Goal: Task Accomplishment & Management: Use online tool/utility

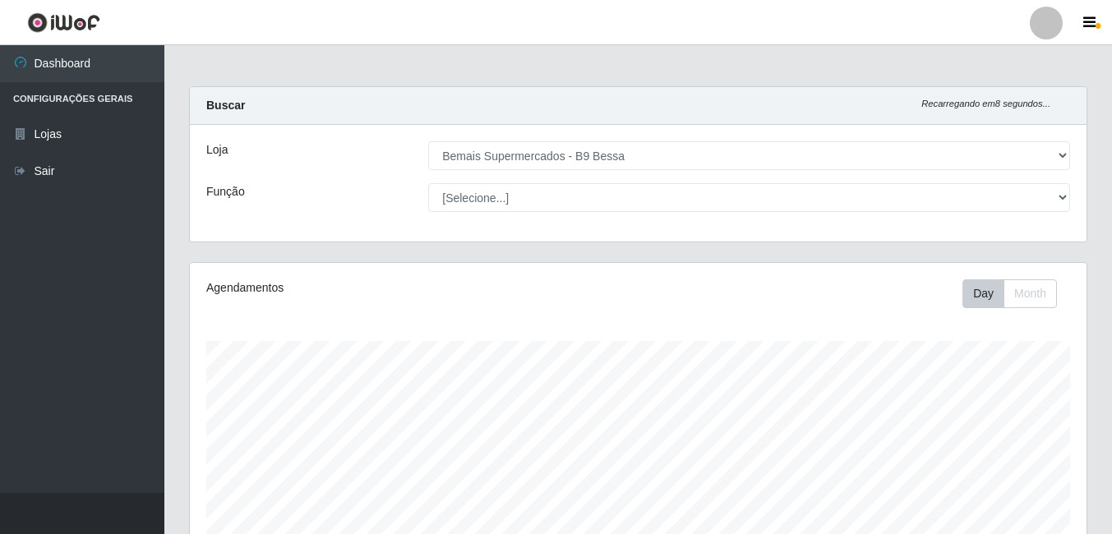
select select "410"
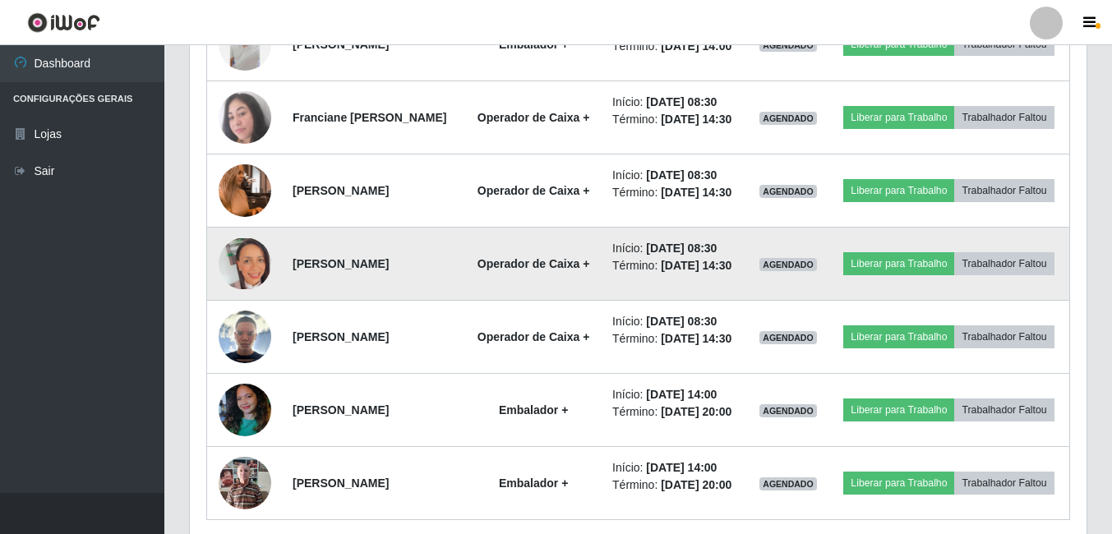
scroll to position [739, 0]
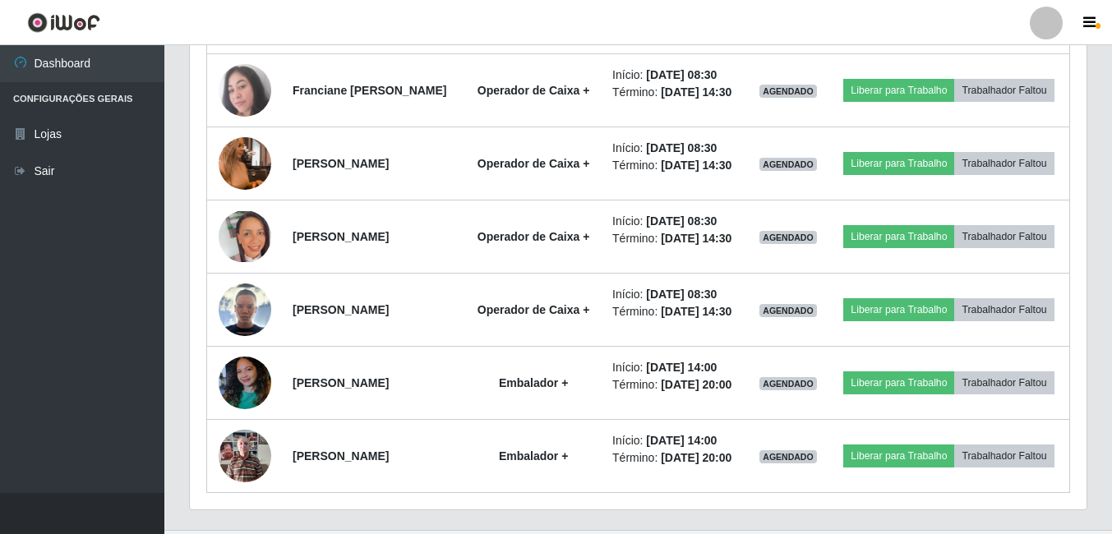
click at [161, 273] on ul "Dashboard Configurações Gerais Lojas Sair" at bounding box center [82, 269] width 164 height 448
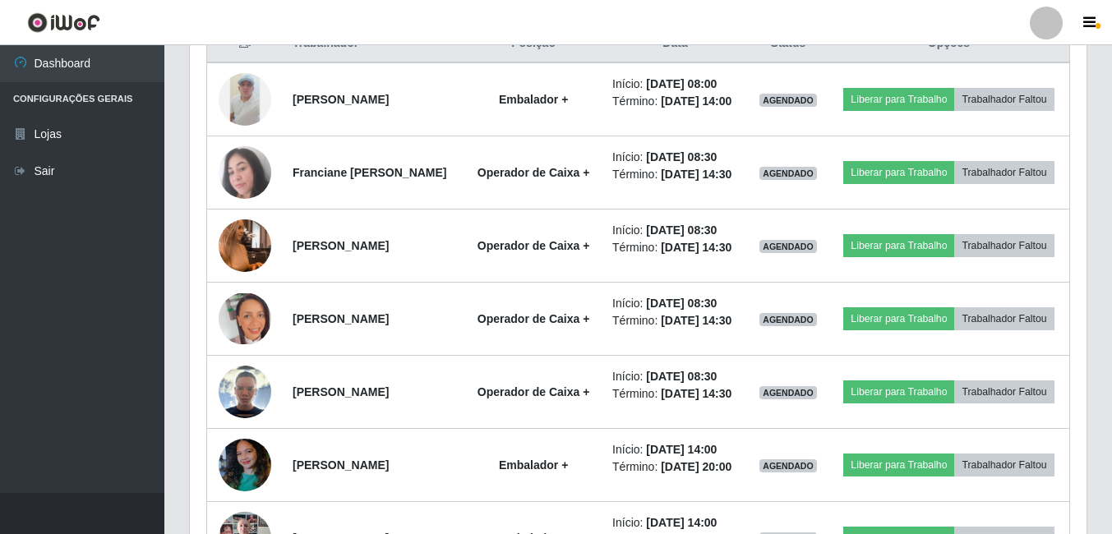
click at [9, 343] on ul "Dashboard Configurações Gerais Lojas Sair" at bounding box center [82, 269] width 164 height 448
click at [103, 366] on ul "Dashboard Configurações Gerais Lojas Sair" at bounding box center [82, 269] width 164 height 448
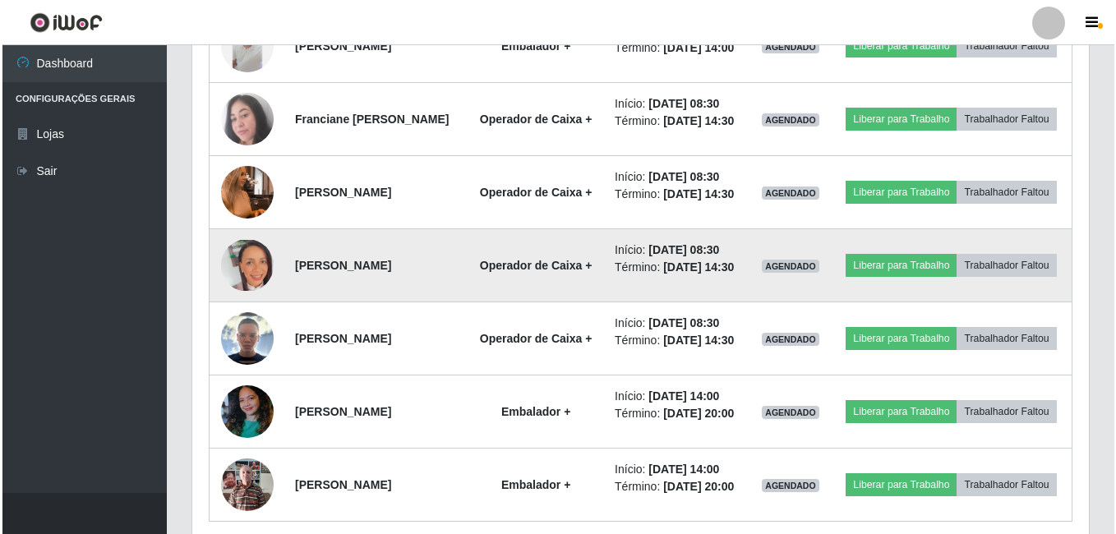
scroll to position [739, 0]
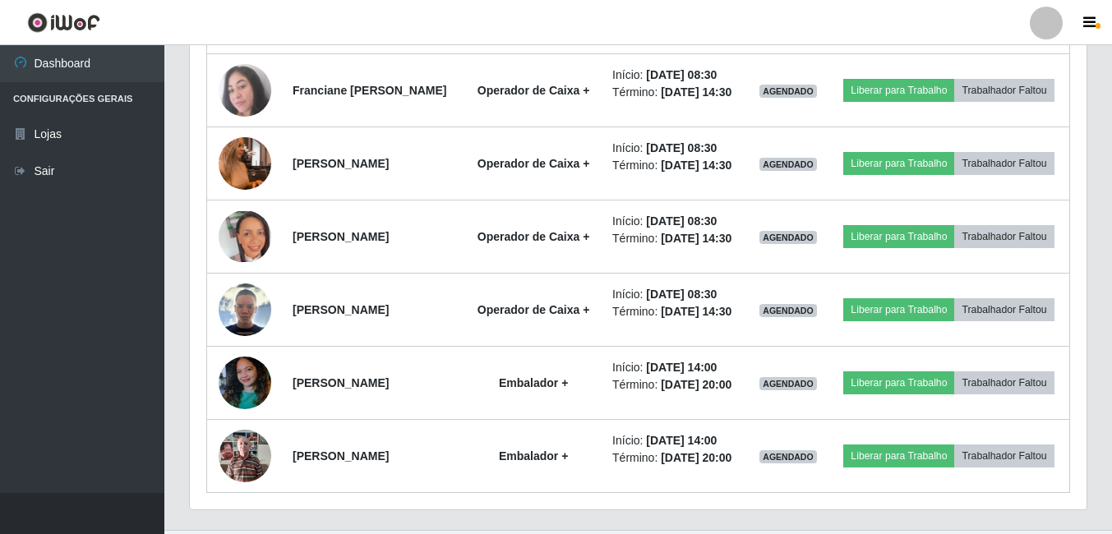
click at [136, 408] on ul "Dashboard Configurações Gerais Lojas Sair" at bounding box center [82, 269] width 164 height 448
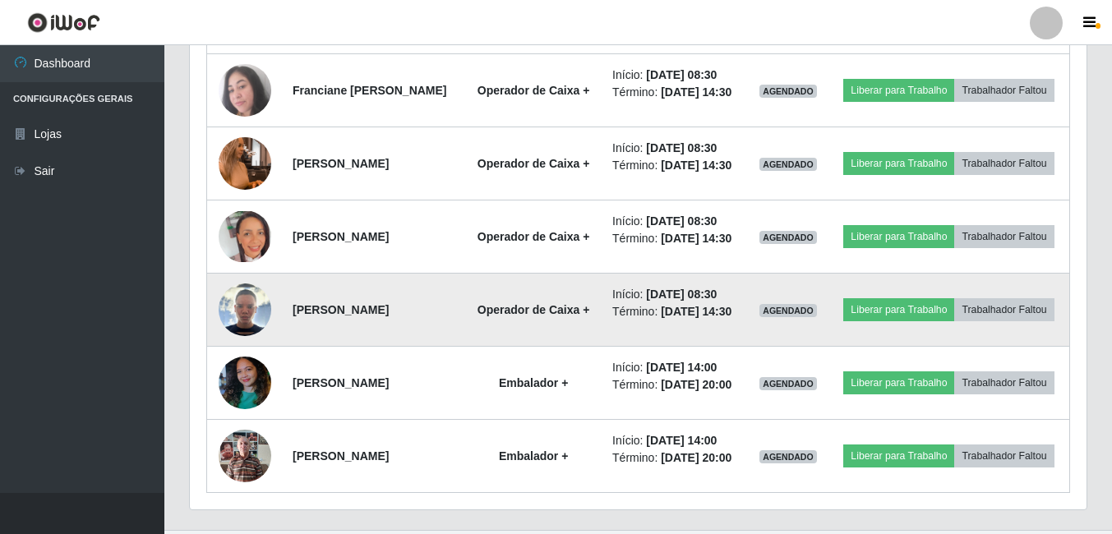
click at [238, 336] on img at bounding box center [245, 309] width 53 height 53
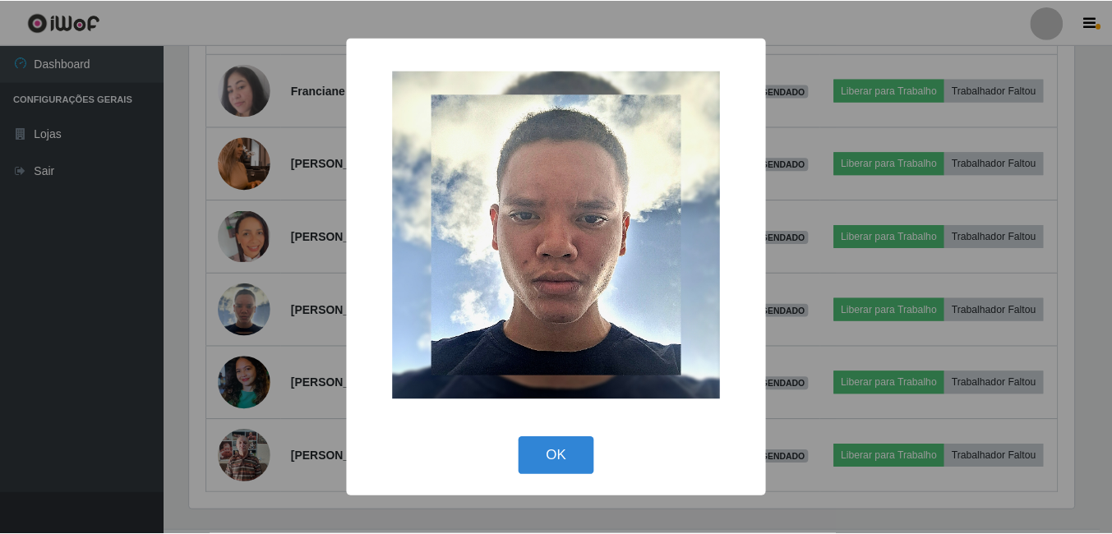
scroll to position [341, 888]
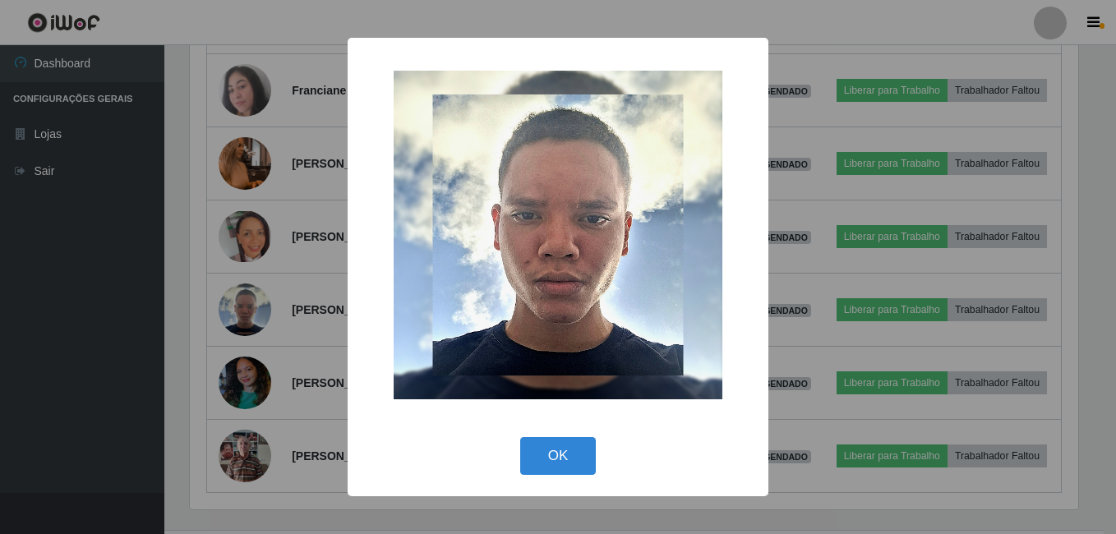
click at [97, 361] on div "× OK Cancel" at bounding box center [558, 267] width 1116 height 534
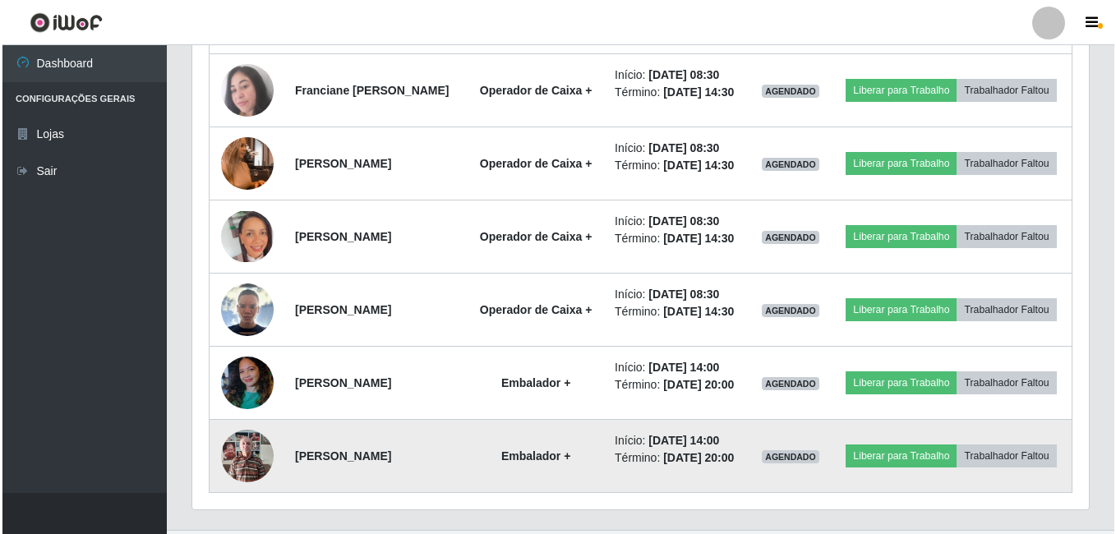
scroll to position [341, 896]
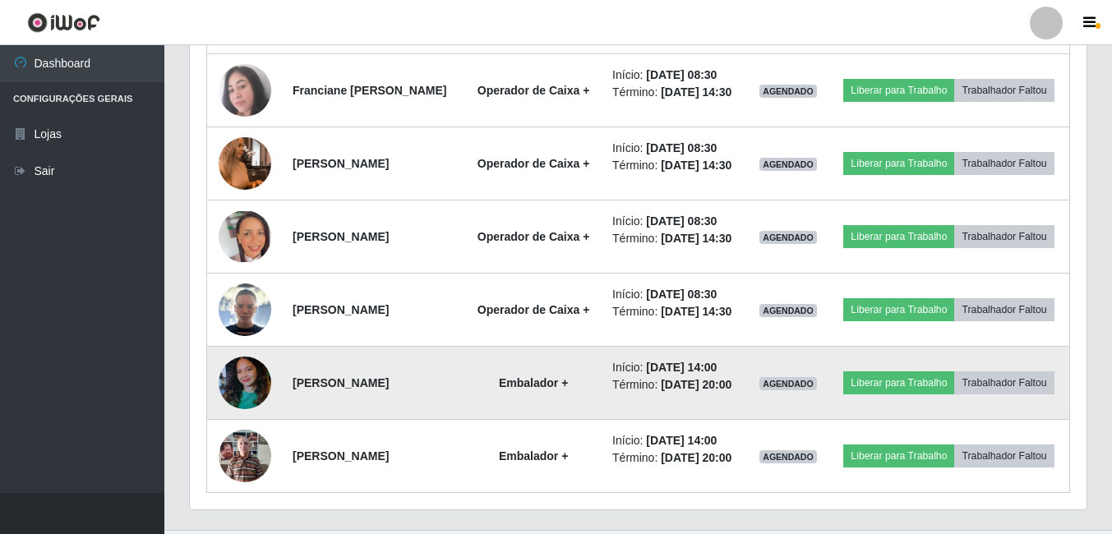
click at [232, 418] on img at bounding box center [245, 383] width 53 height 70
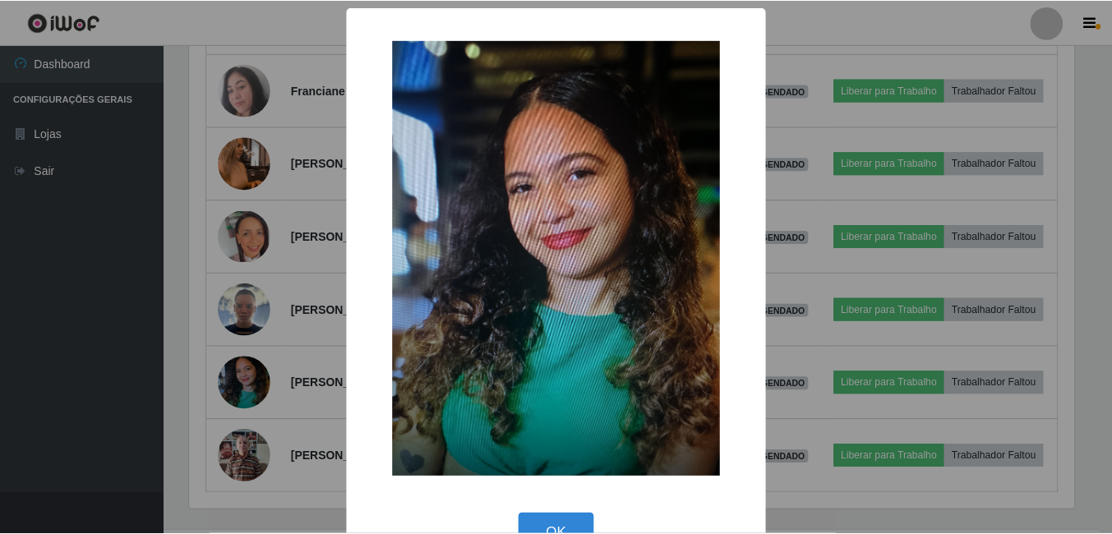
scroll to position [341, 888]
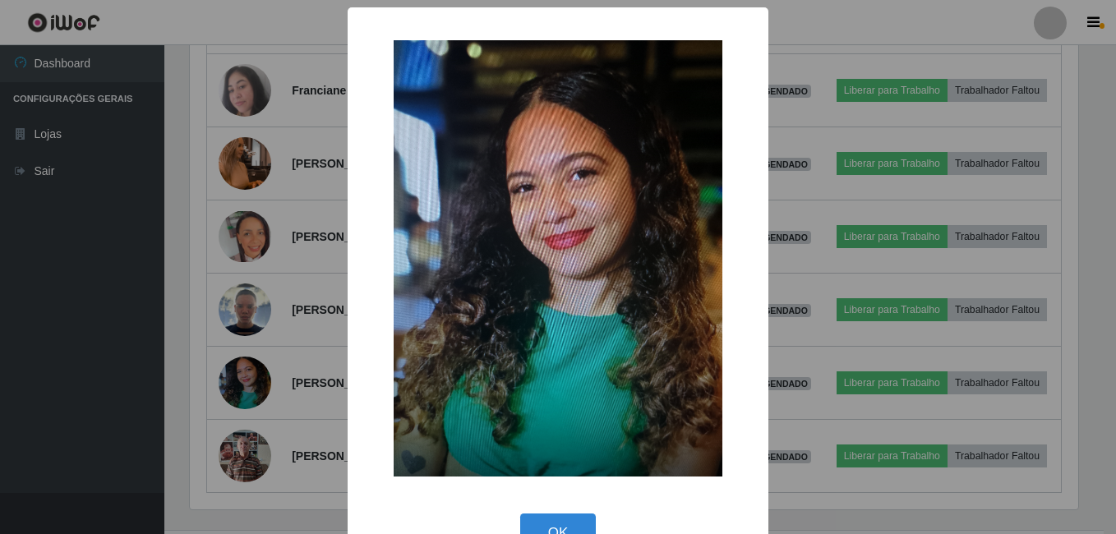
click at [151, 422] on div "× OK Cancel" at bounding box center [558, 267] width 1116 height 534
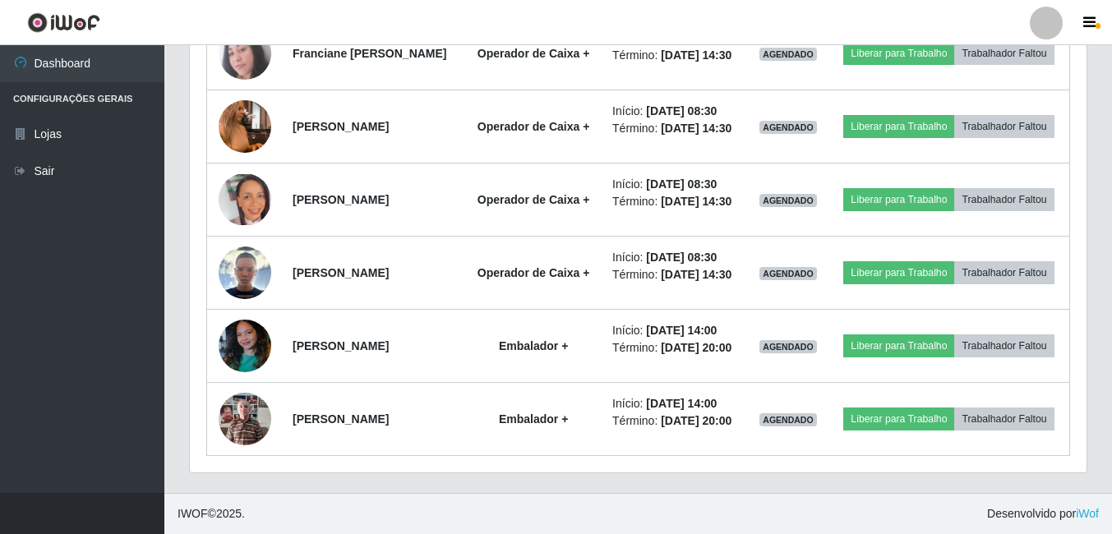
scroll to position [863, 0]
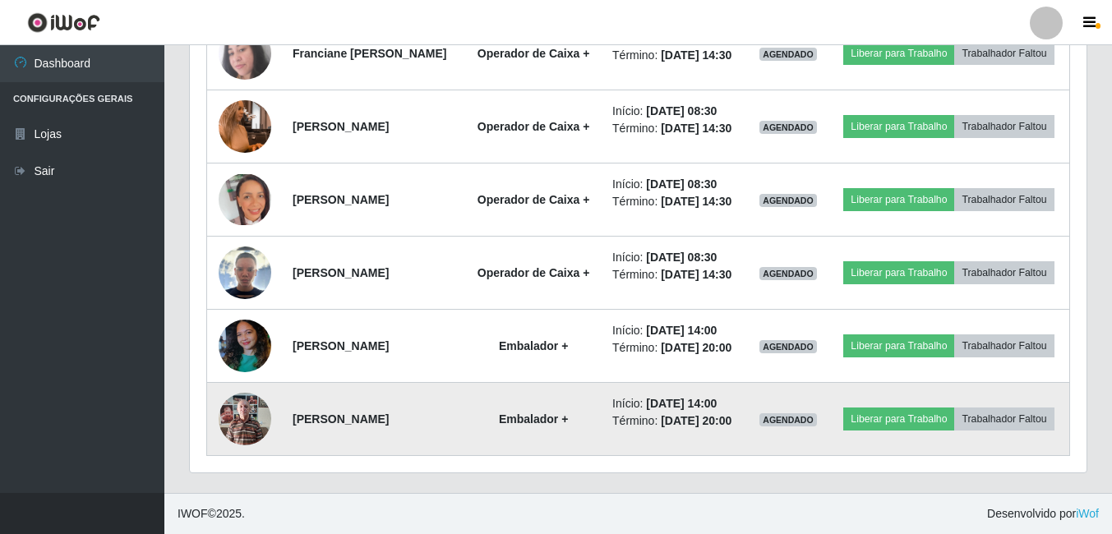
click at [230, 420] on img at bounding box center [245, 419] width 53 height 70
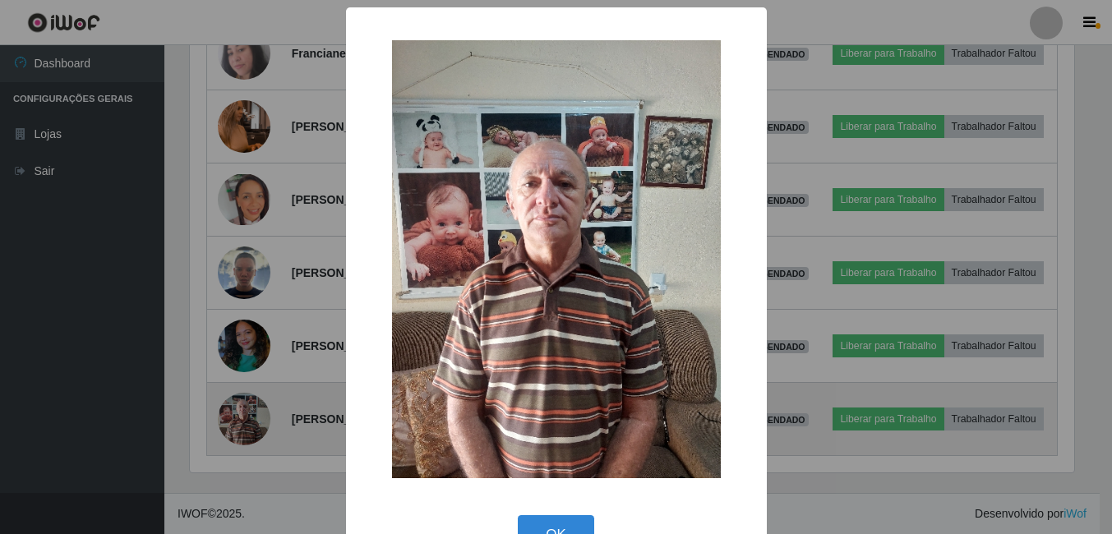
scroll to position [341, 888]
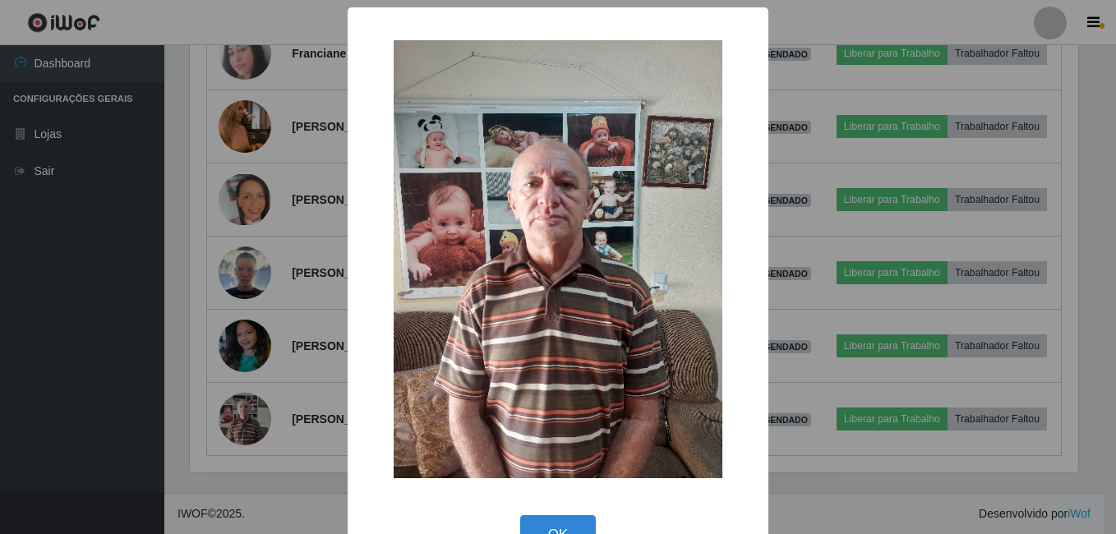
click at [104, 403] on div "× OK Cancel" at bounding box center [558, 267] width 1116 height 534
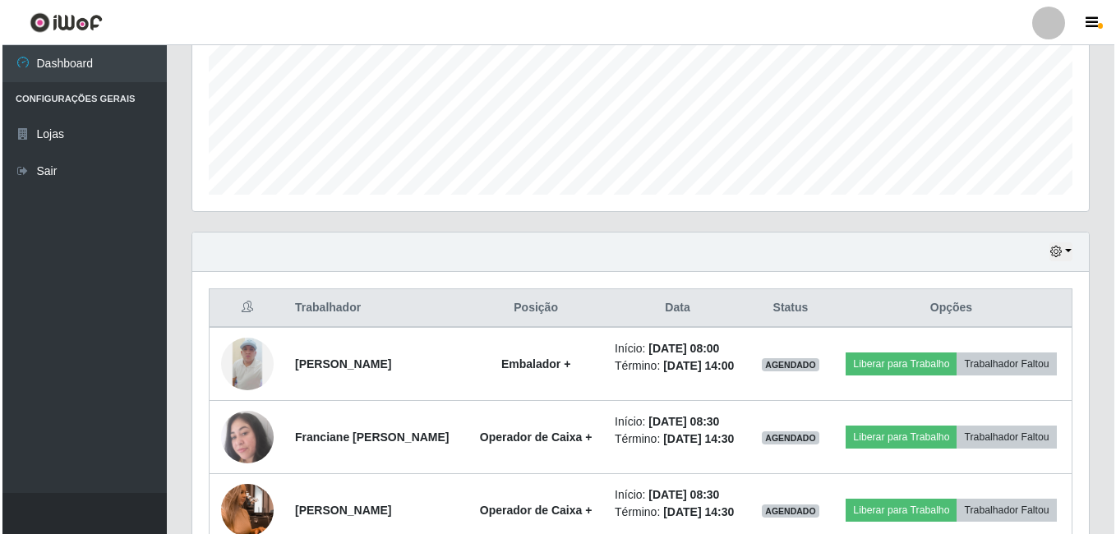
scroll to position [411, 0]
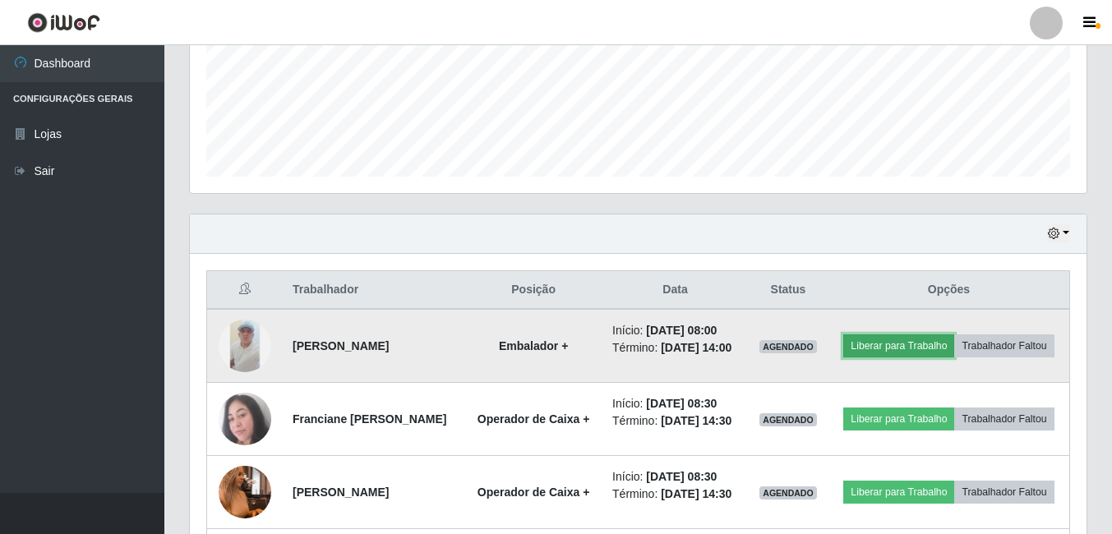
click at [947, 335] on button "Liberar para Trabalho" at bounding box center [898, 345] width 111 height 23
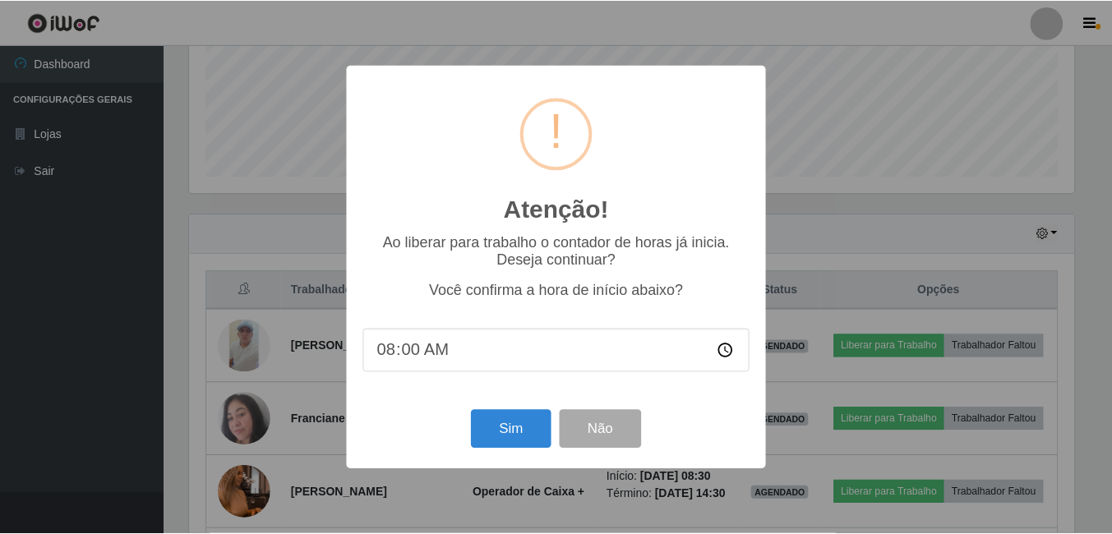
scroll to position [341, 888]
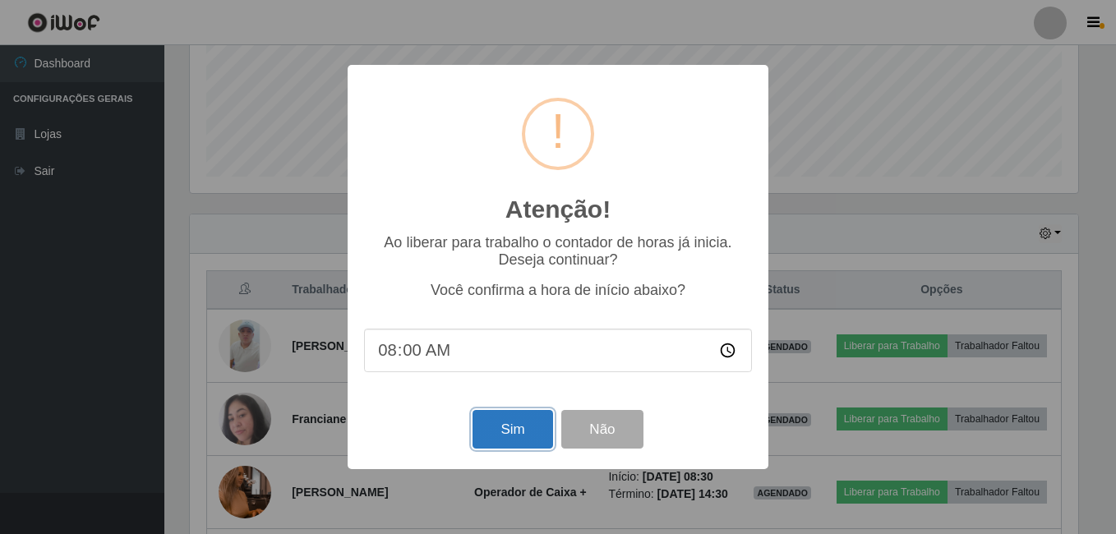
click at [501, 419] on button "Sim" at bounding box center [512, 429] width 80 height 39
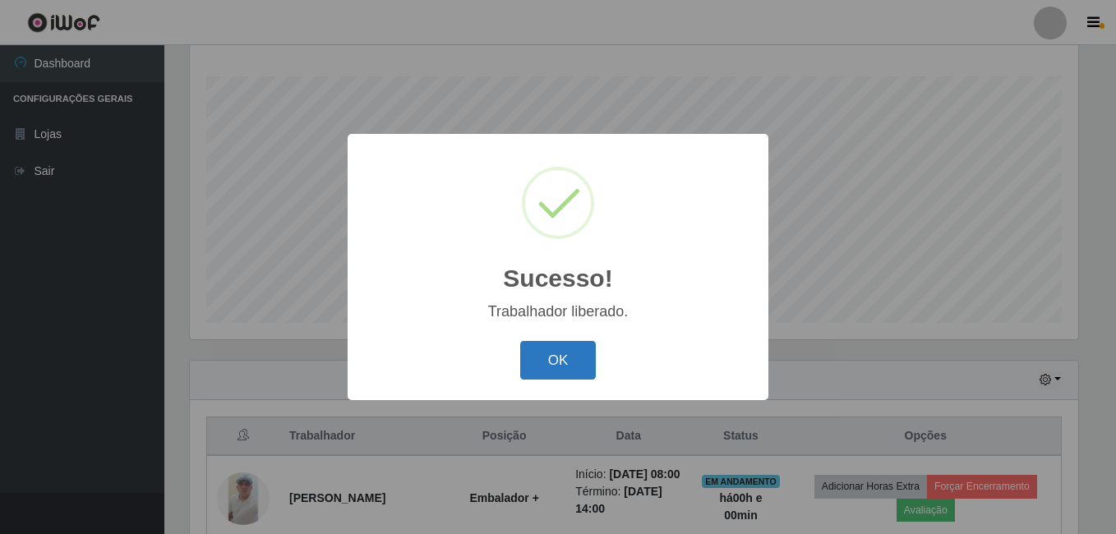
click at [522, 368] on button "OK" at bounding box center [558, 360] width 76 height 39
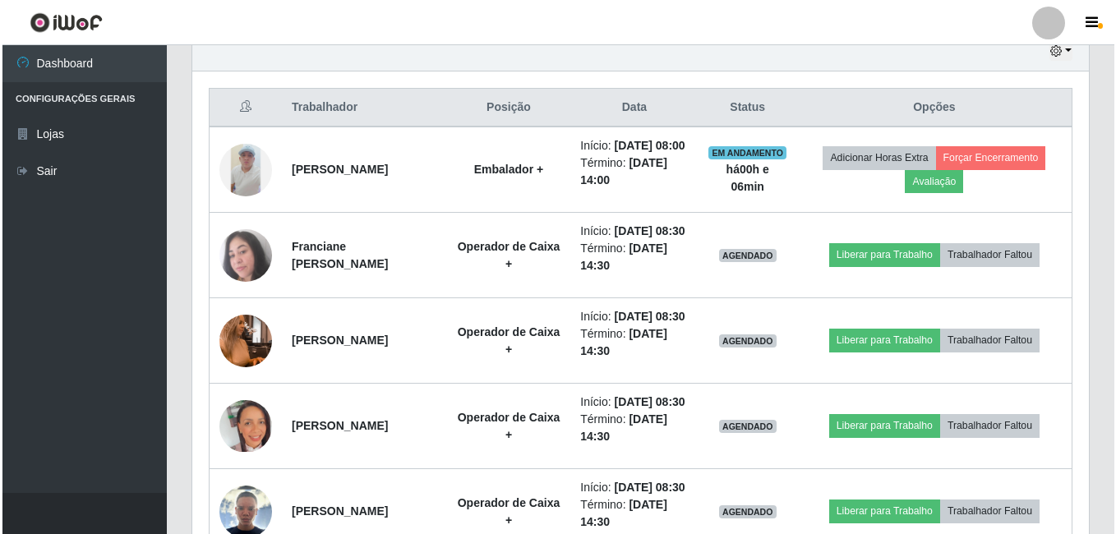
scroll to position [675, 0]
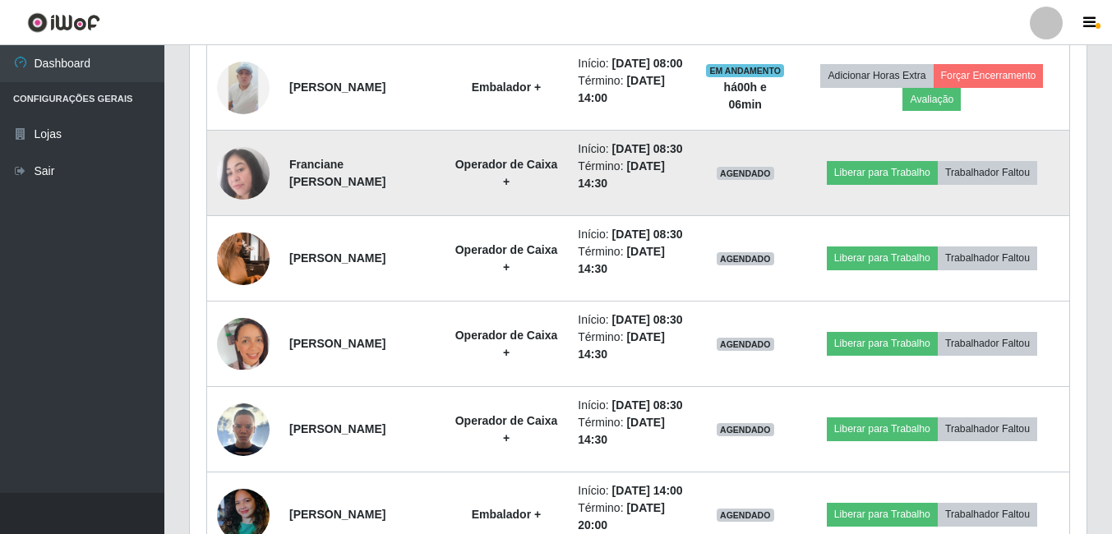
click at [242, 200] on img at bounding box center [243, 173] width 53 height 53
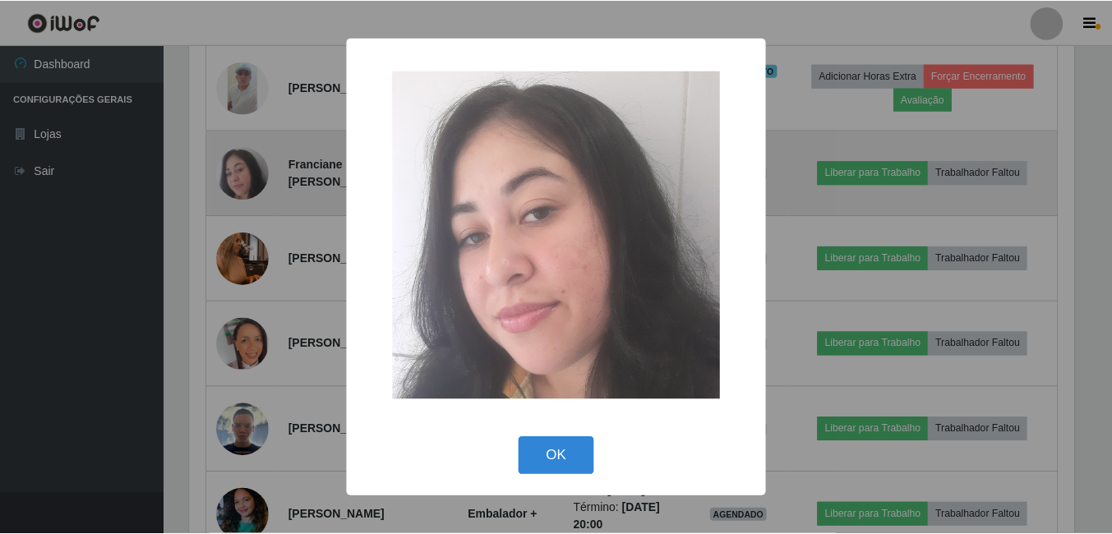
scroll to position [341, 888]
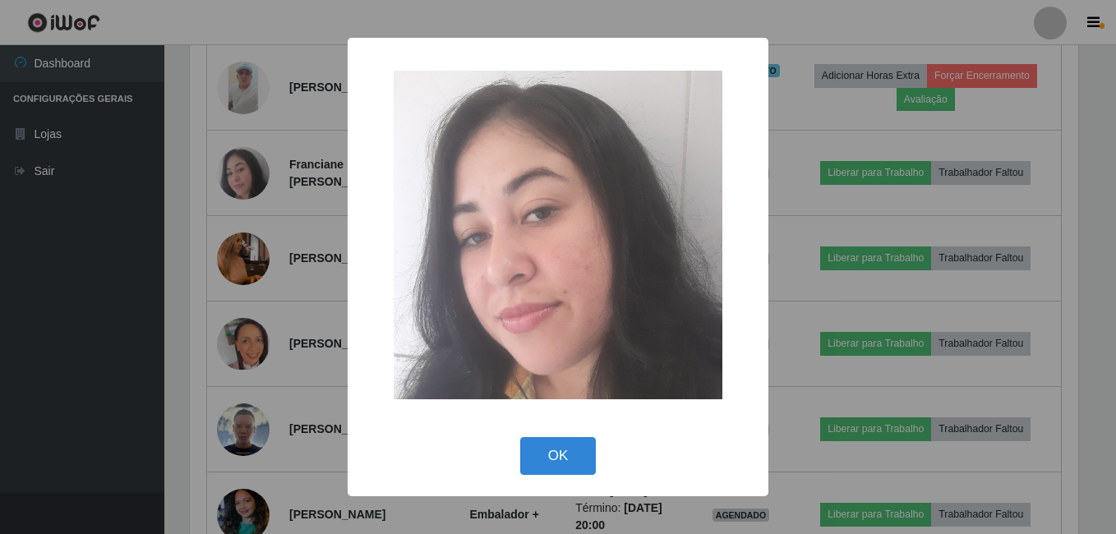
click at [137, 340] on div "× OK Cancel" at bounding box center [558, 267] width 1116 height 534
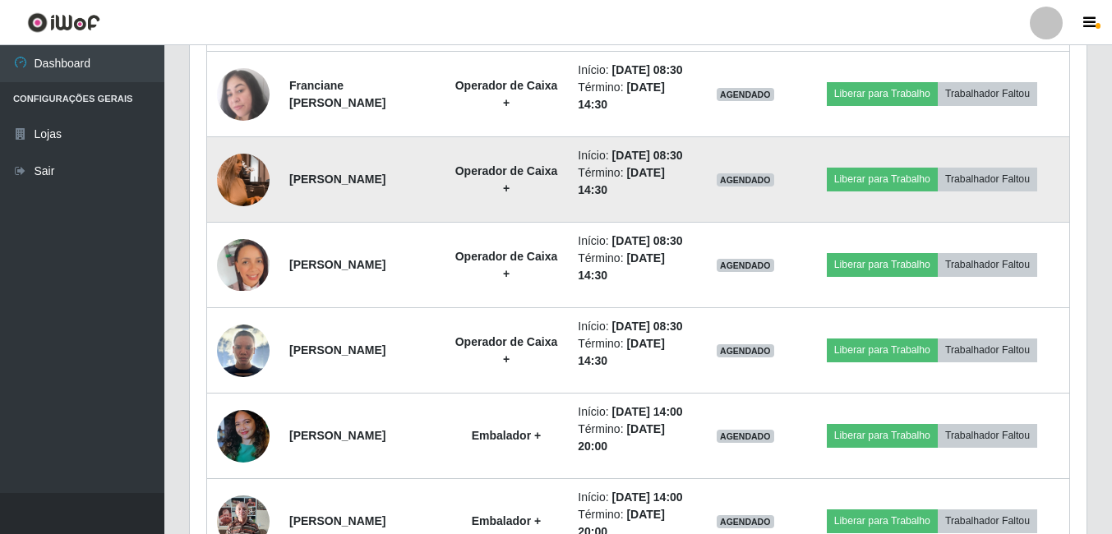
scroll to position [758, 0]
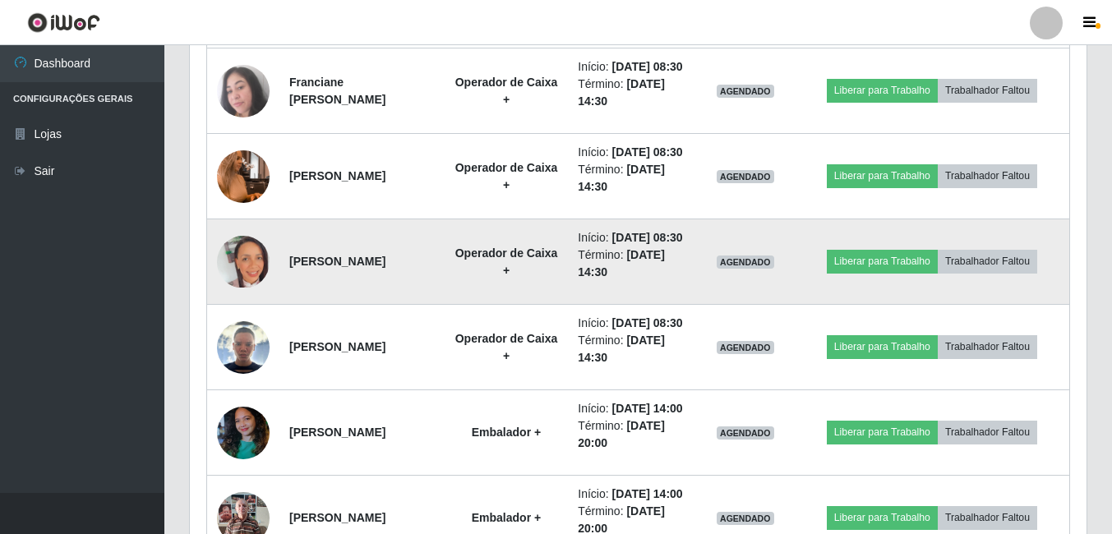
click at [260, 287] on img at bounding box center [243, 261] width 53 height 51
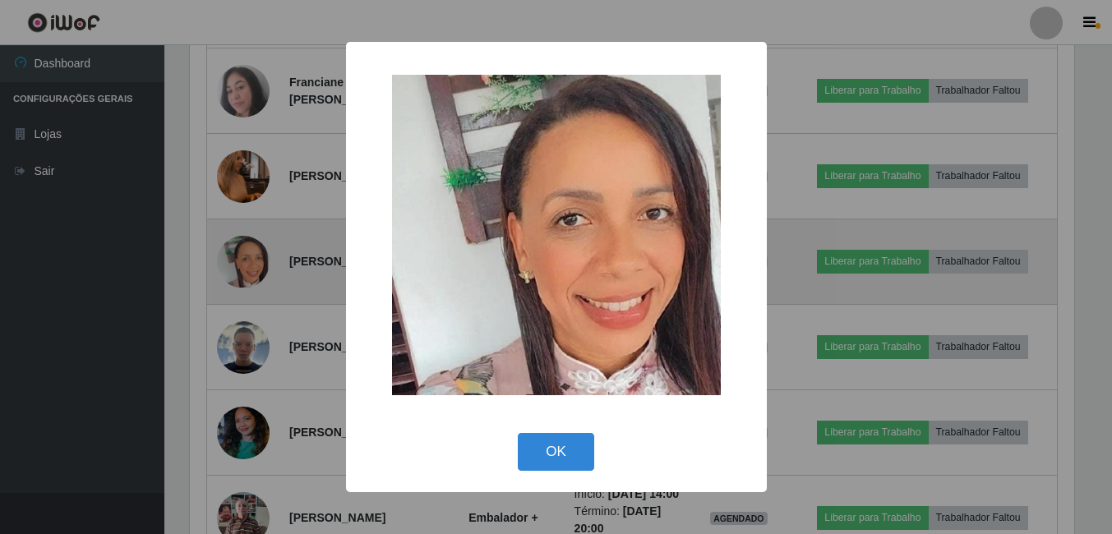
scroll to position [341, 888]
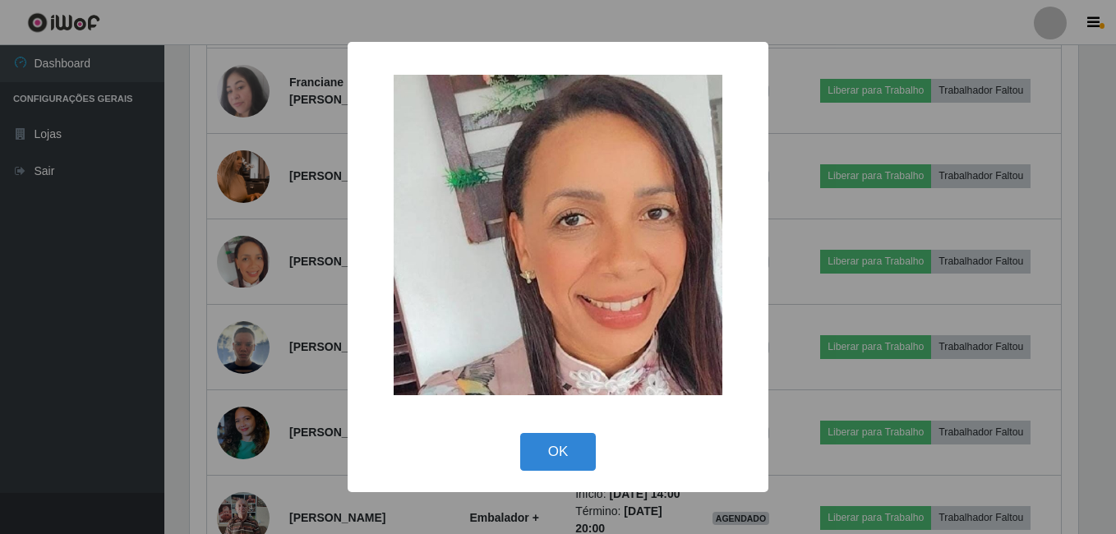
click at [247, 402] on div "× OK Cancel" at bounding box center [558, 267] width 1116 height 534
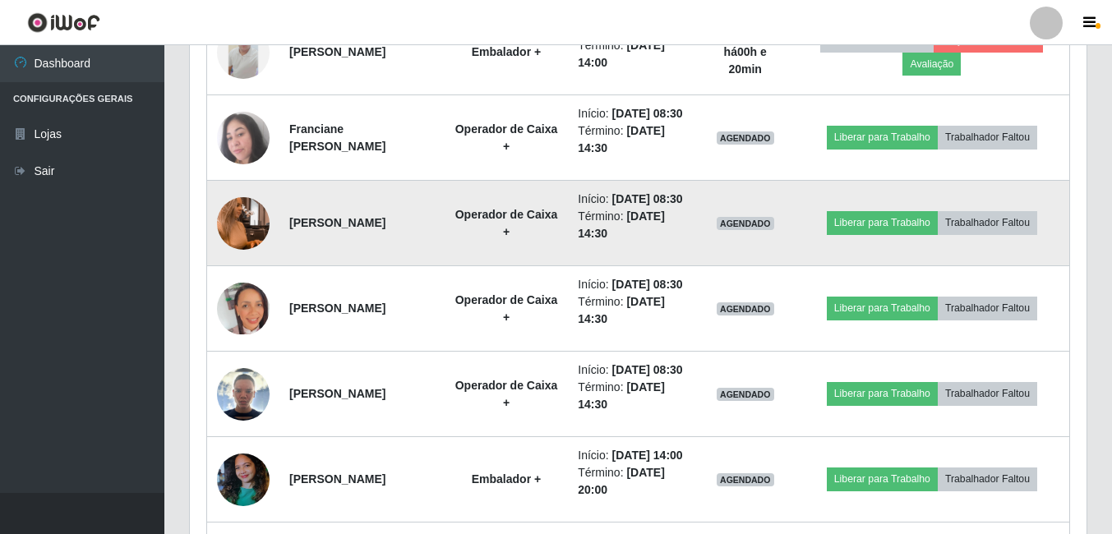
scroll to position [675, 0]
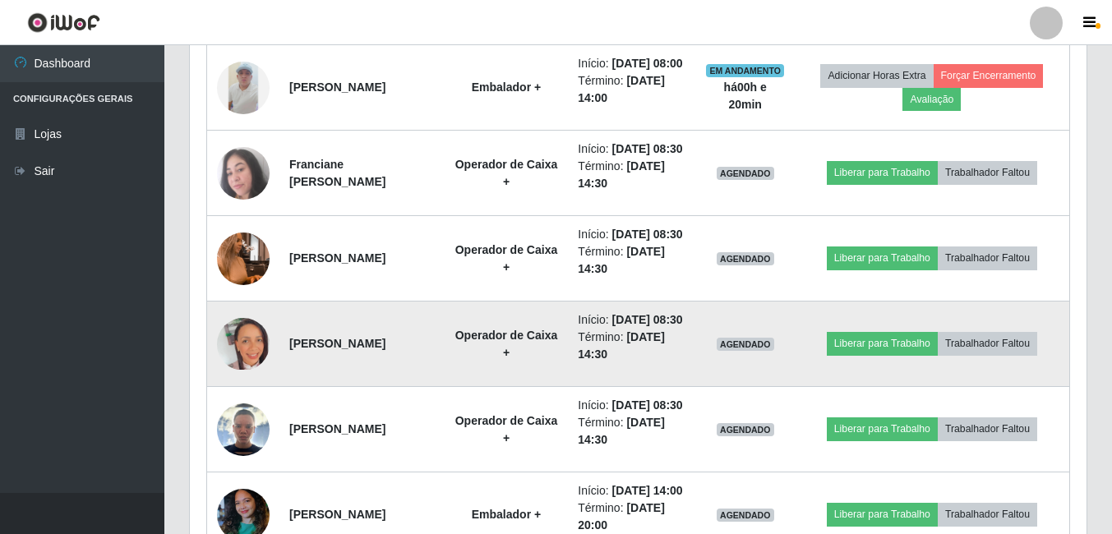
drag, startPoint x: 367, startPoint y: 334, endPoint x: 448, endPoint y: 346, distance: 81.3
click at [449, 345] on tbody "[PERSON_NAME] + Início: [DATE] 08:00 Término: [DATE] 14:00 EM ANDAMENTO há 00 h…" at bounding box center [638, 343] width 863 height 599
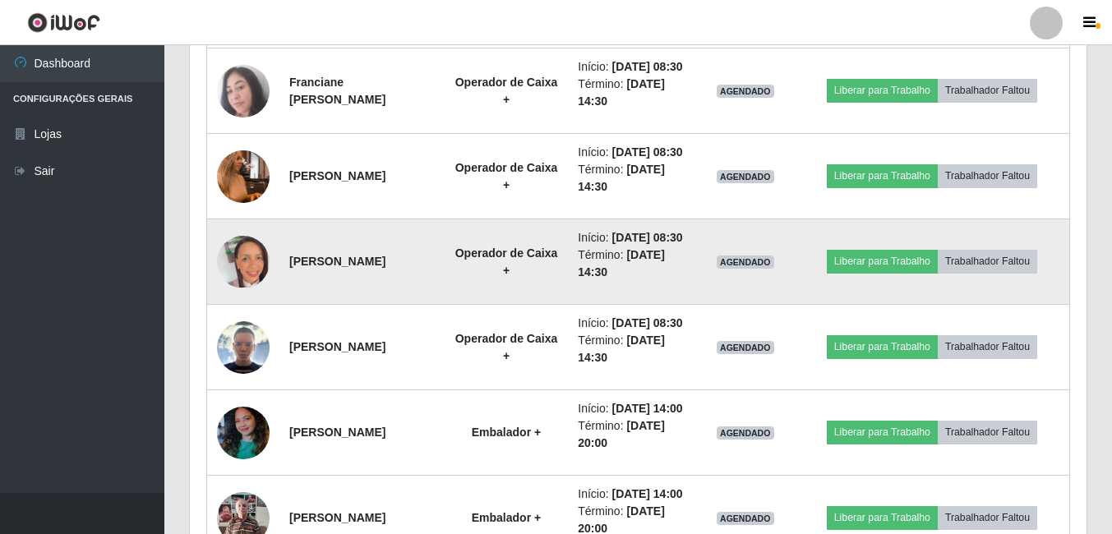
click at [388, 305] on td "[PERSON_NAME]" at bounding box center [361, 261] width 165 height 85
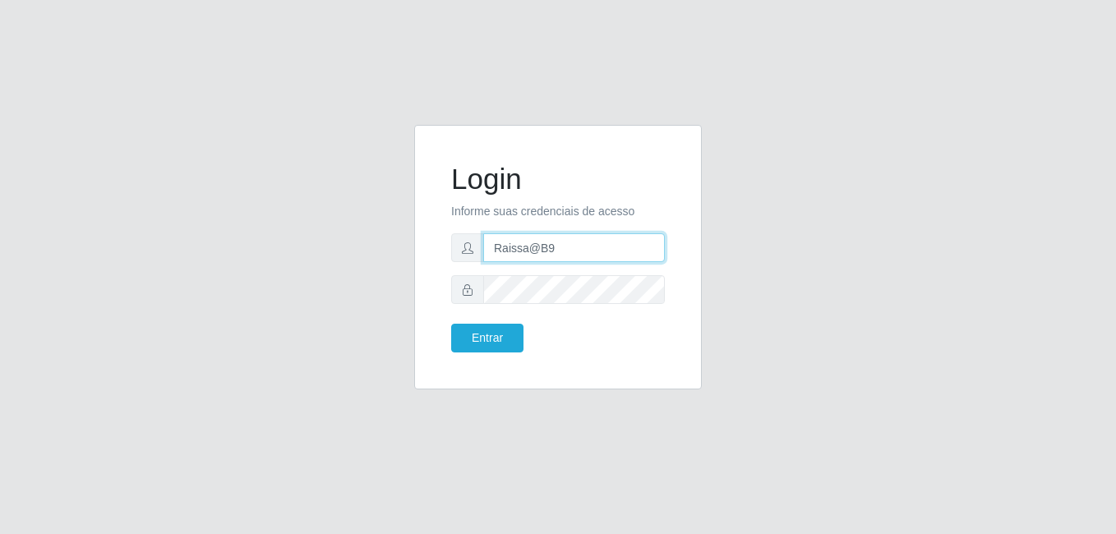
click at [533, 259] on input "Raissa@B9" at bounding box center [574, 247] width 182 height 29
type input "heloisa@bessa"
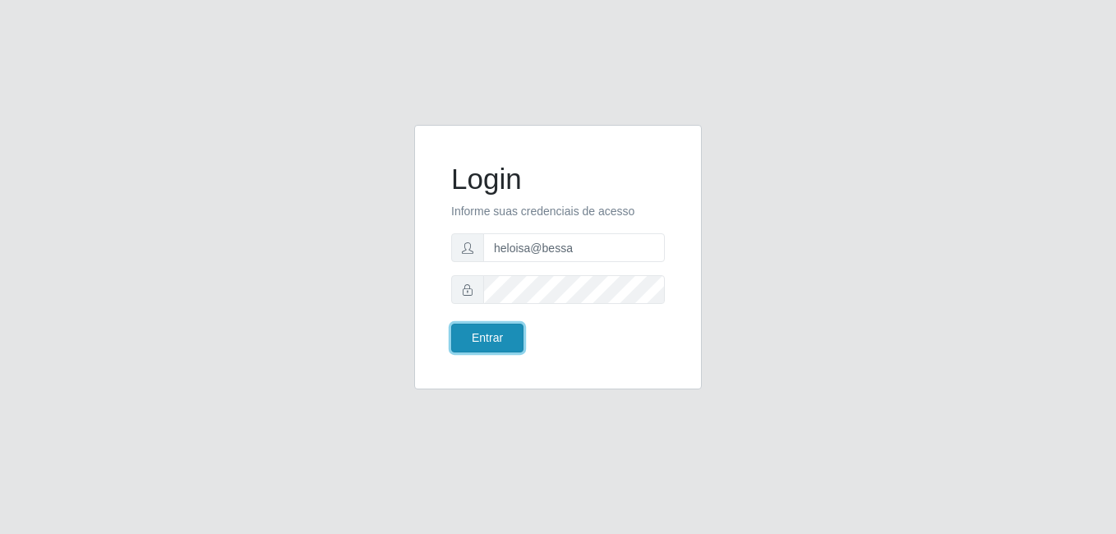
click at [484, 352] on button "Entrar" at bounding box center [487, 338] width 72 height 29
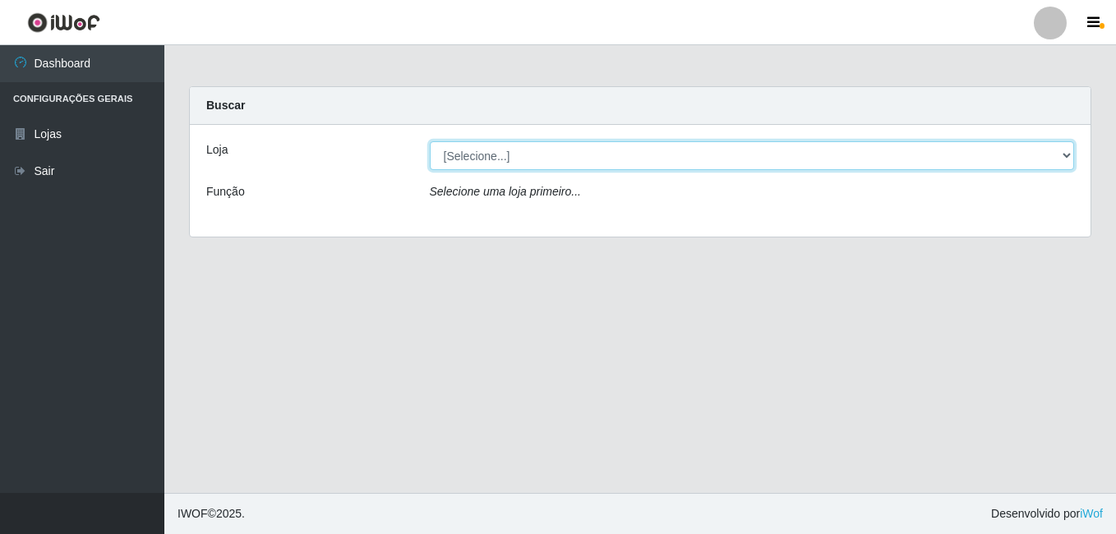
click at [509, 158] on select "[Selecione...] Bemais Supermercados - B9 Bessa" at bounding box center [752, 155] width 645 height 29
select select "410"
click at [430, 141] on select "[Selecione...] Bemais Supermercados - B9 Bessa" at bounding box center [752, 155] width 645 height 29
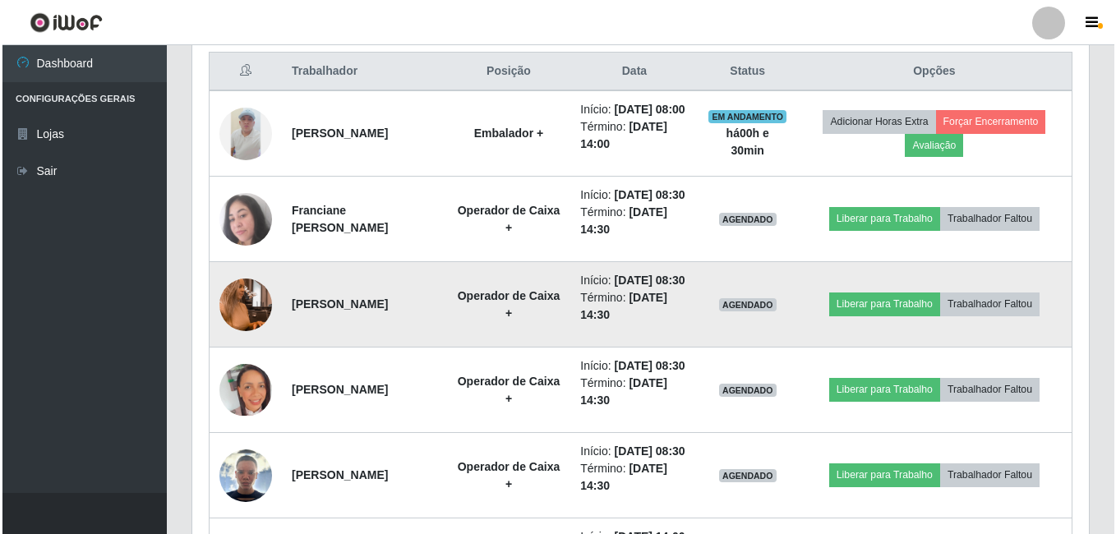
scroll to position [657, 0]
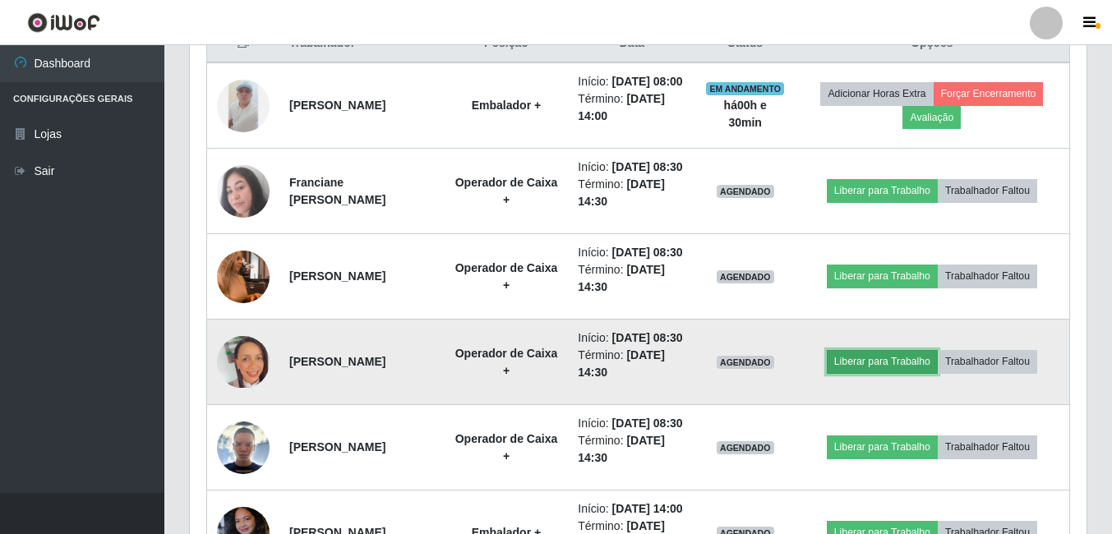
click at [878, 373] on button "Liberar para Trabalho" at bounding box center [882, 361] width 111 height 23
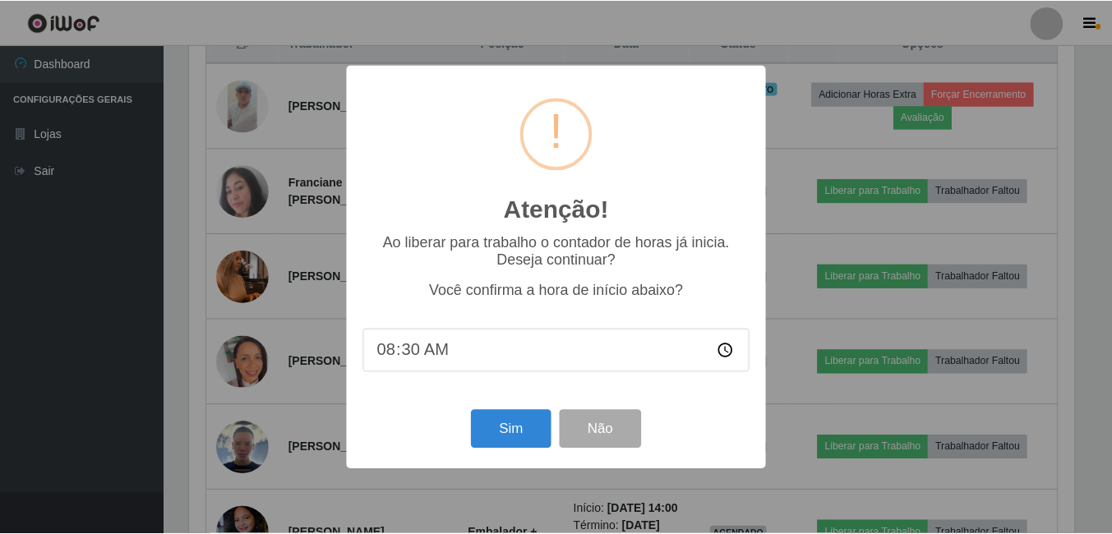
scroll to position [341, 888]
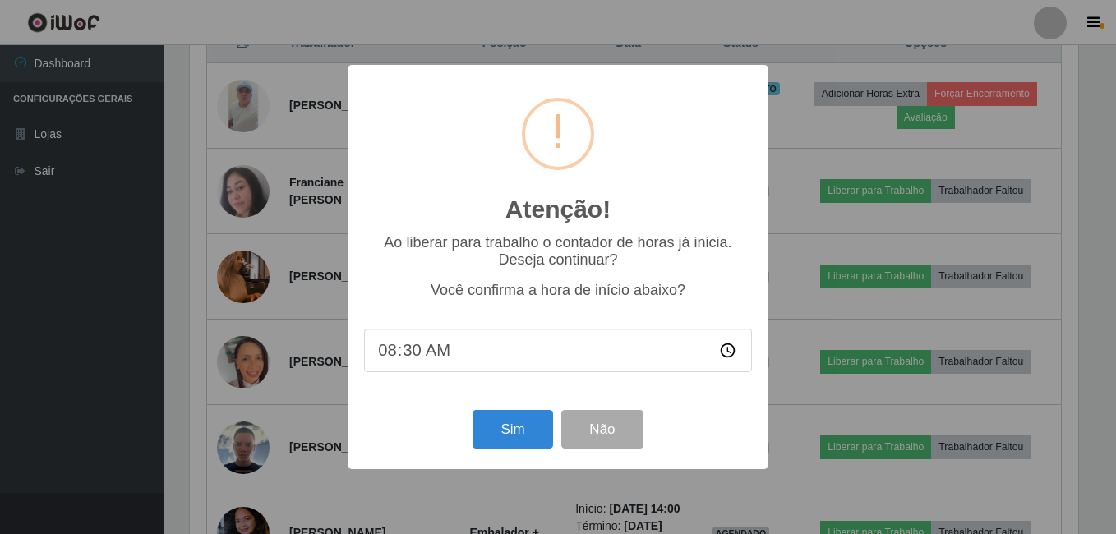
click at [1033, 348] on div "Atenção! × Ao liberar para trabalho o contador de horas já inicia. Deseja conti…" at bounding box center [558, 267] width 1116 height 534
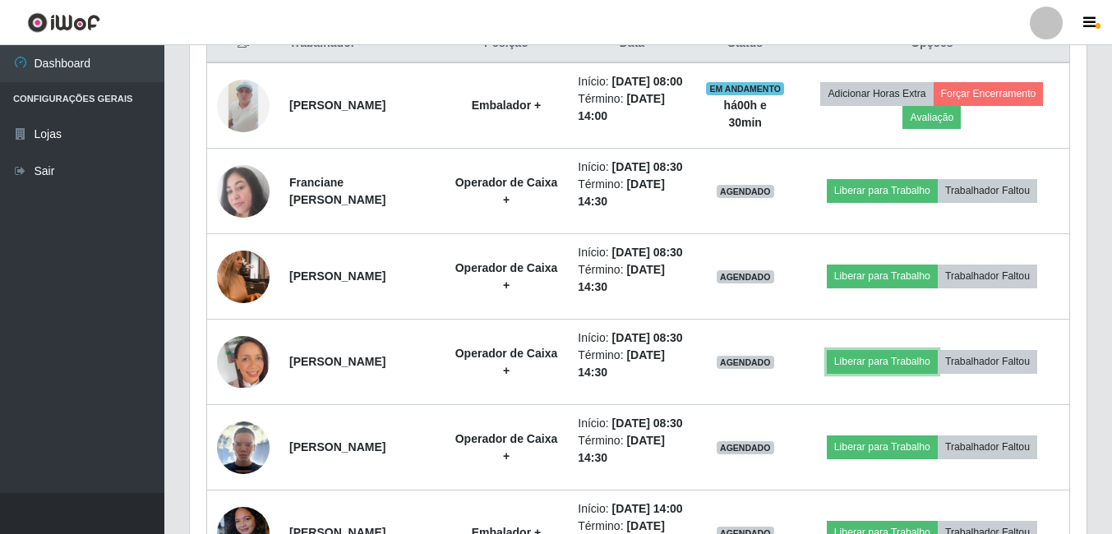
scroll to position [341, 896]
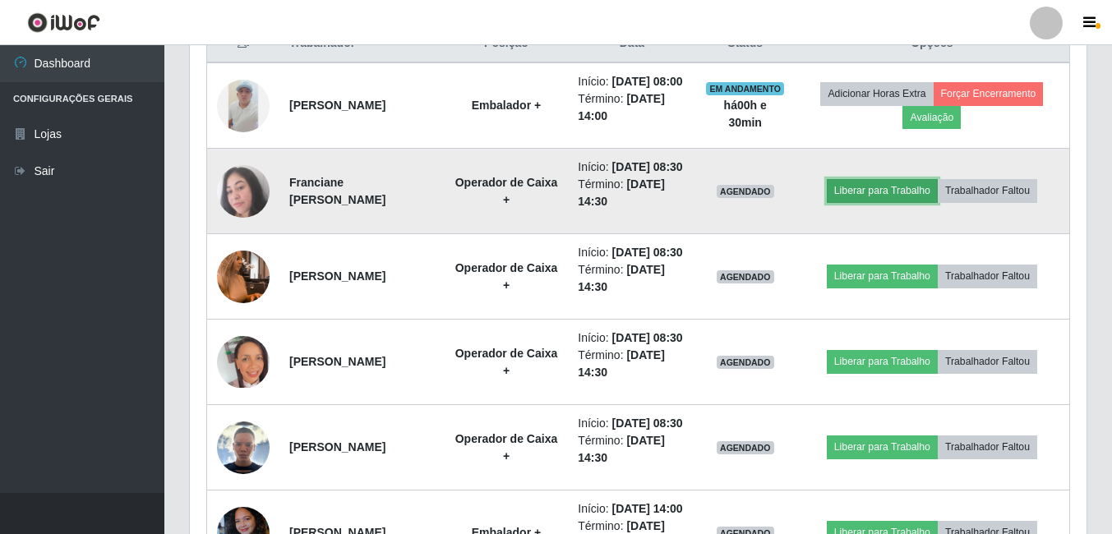
click at [876, 202] on button "Liberar para Trabalho" at bounding box center [882, 190] width 111 height 23
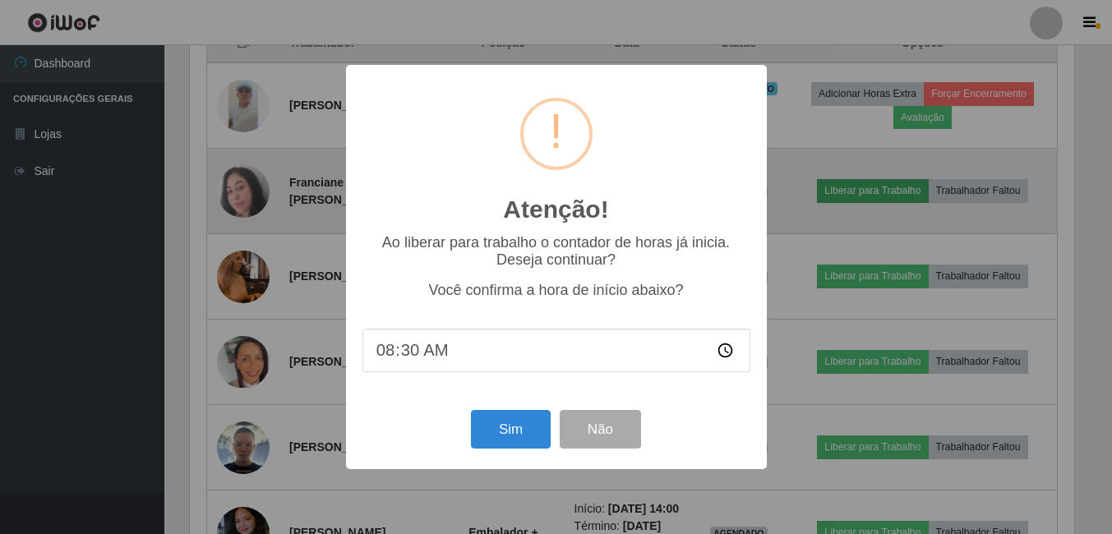
scroll to position [341, 888]
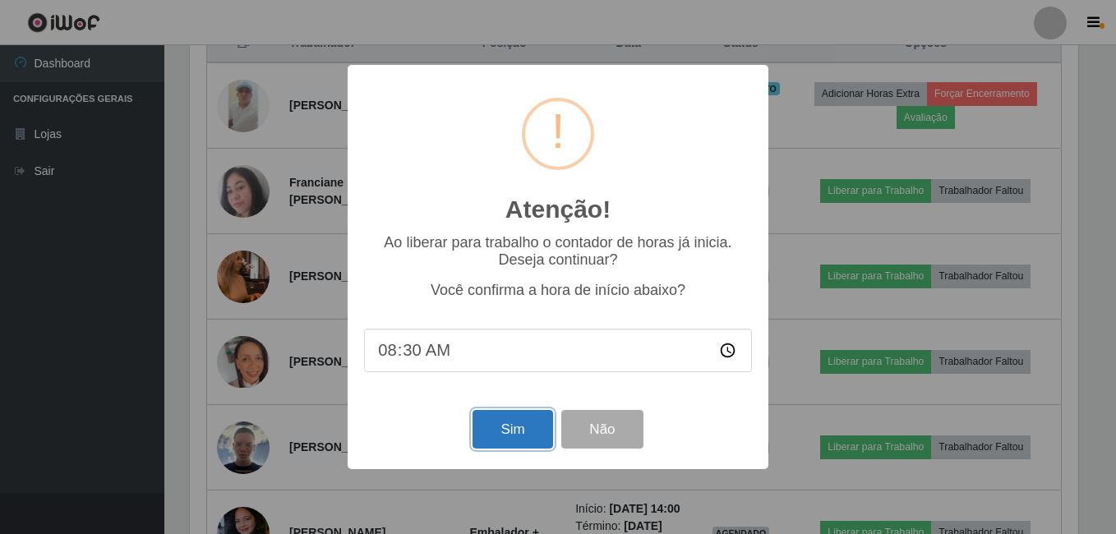
click at [505, 419] on button "Sim" at bounding box center [512, 429] width 80 height 39
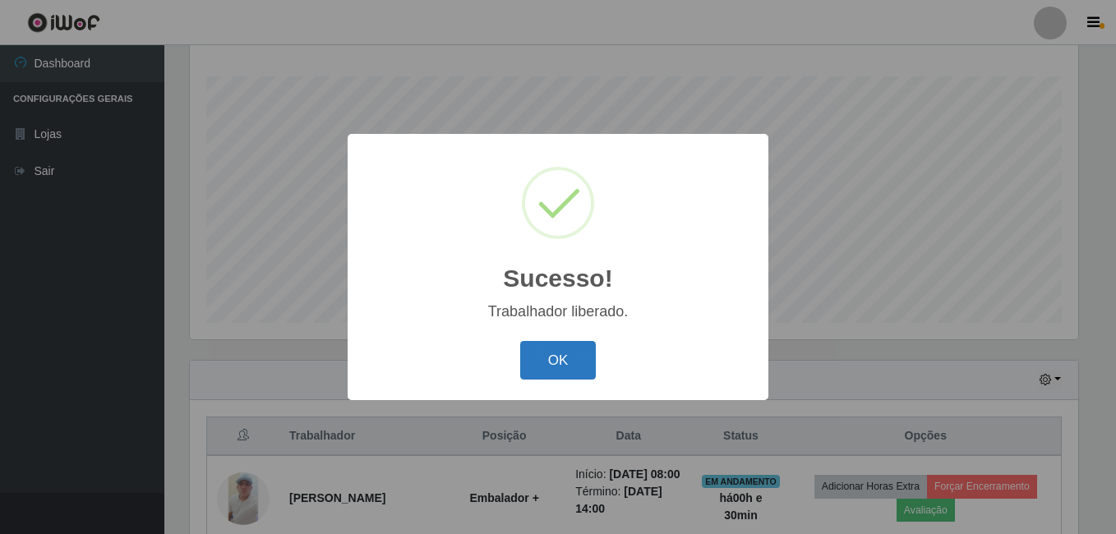
click at [555, 346] on button "OK" at bounding box center [558, 360] width 76 height 39
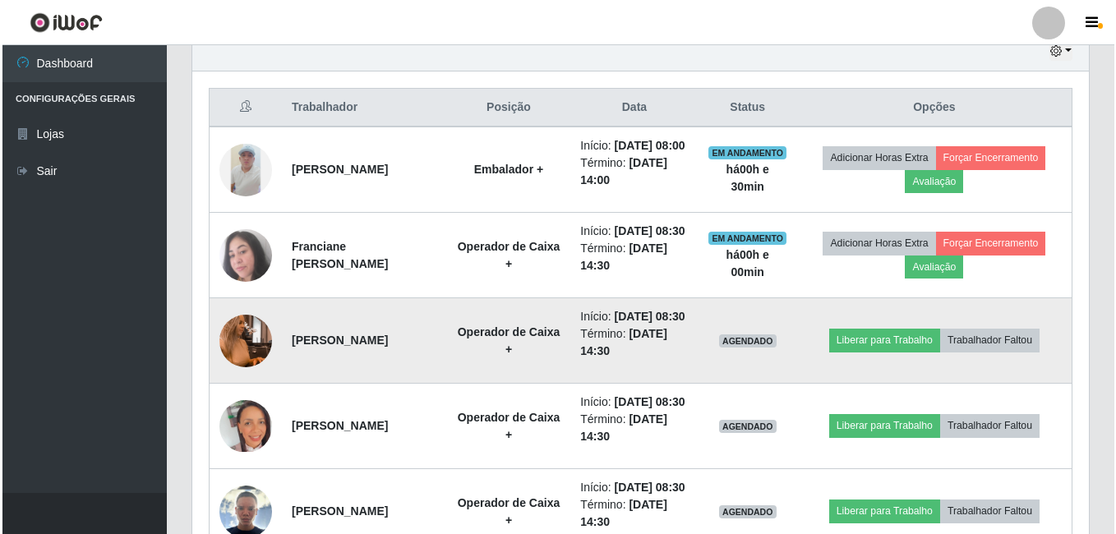
scroll to position [675, 0]
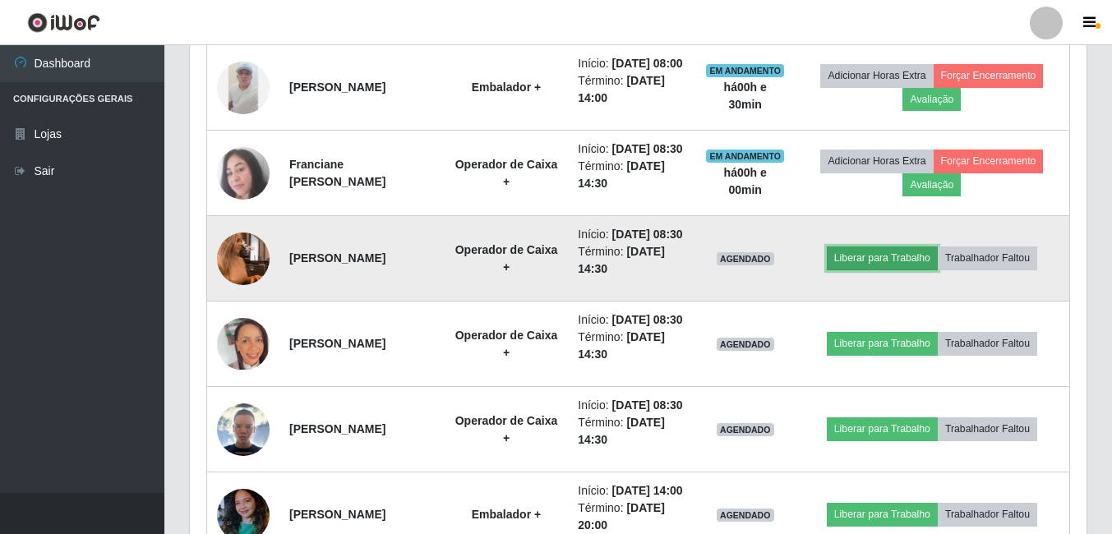
click at [859, 270] on button "Liberar para Trabalho" at bounding box center [882, 257] width 111 height 23
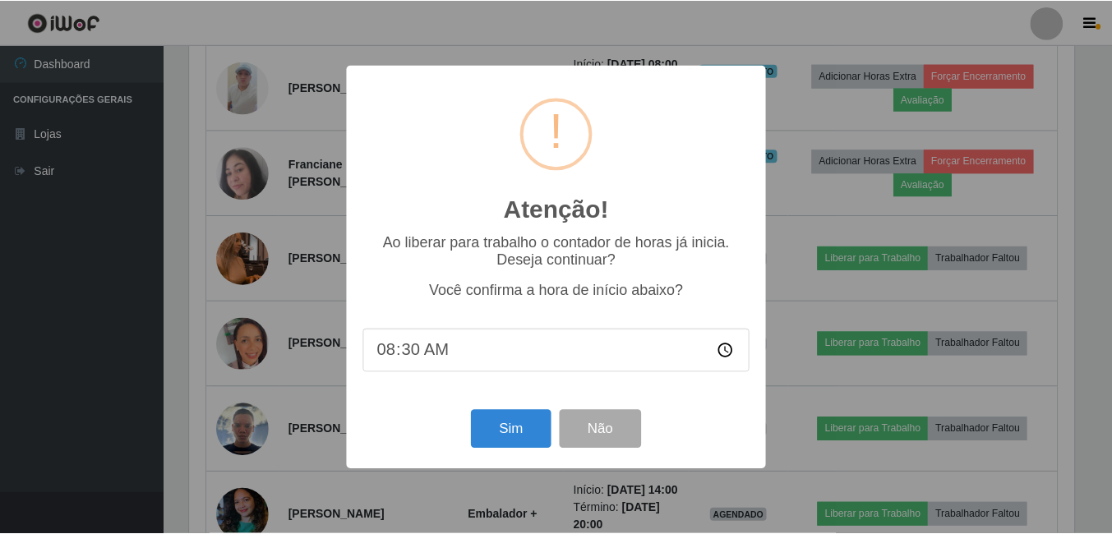
scroll to position [341, 888]
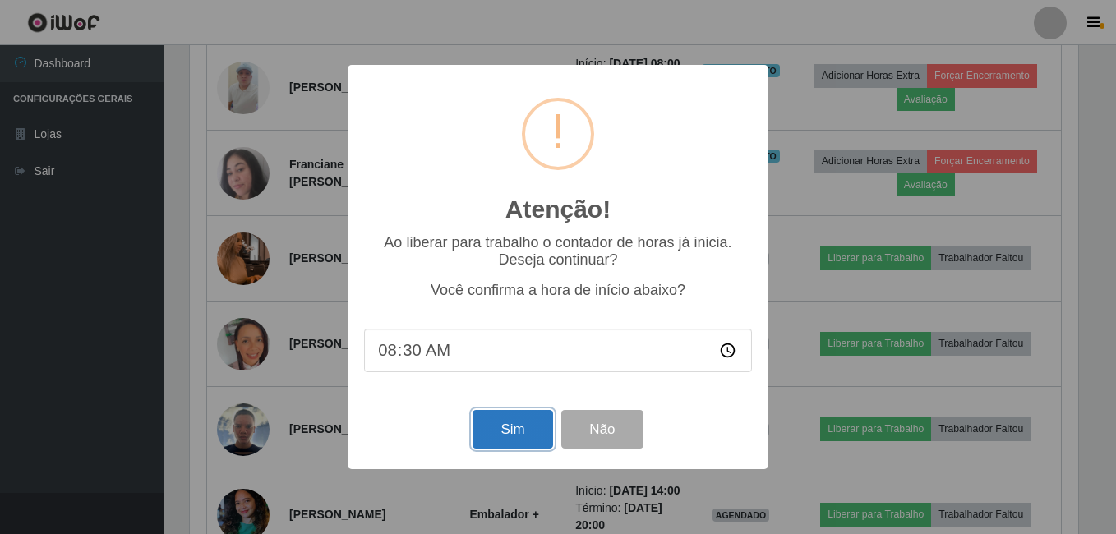
click at [523, 428] on button "Sim" at bounding box center [512, 429] width 80 height 39
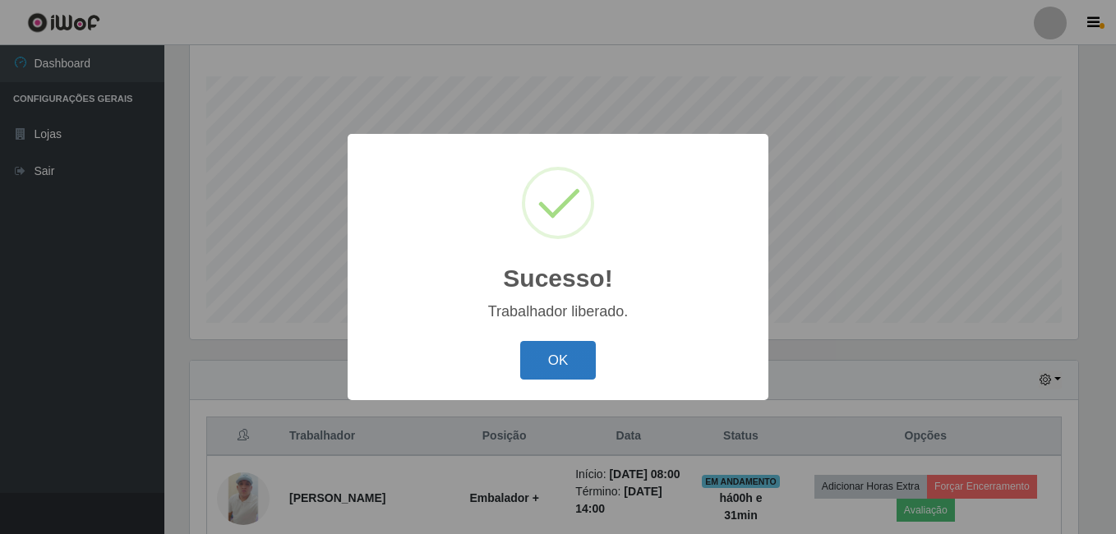
click at [551, 344] on button "OK" at bounding box center [558, 360] width 76 height 39
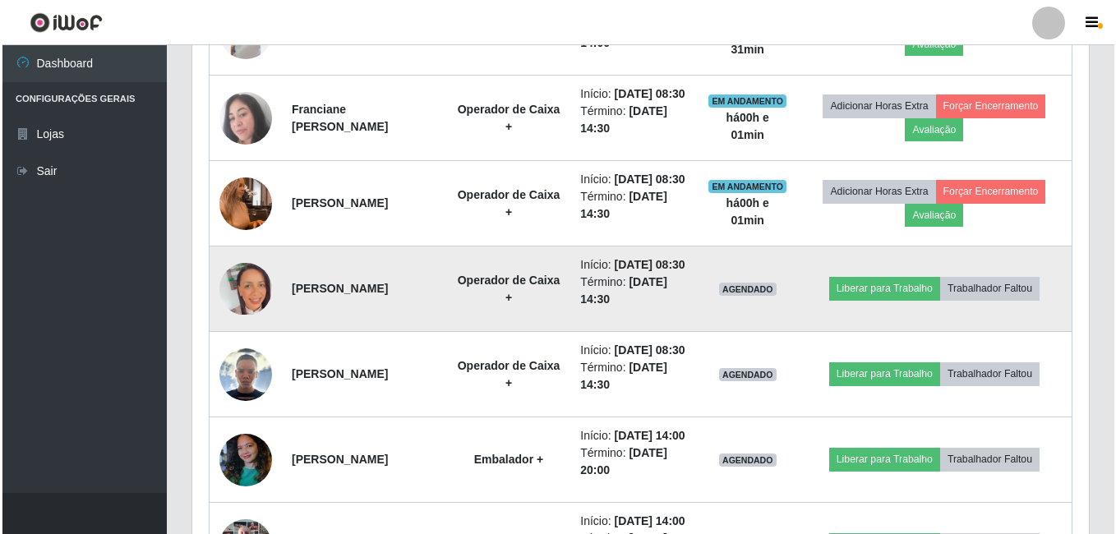
scroll to position [758, 0]
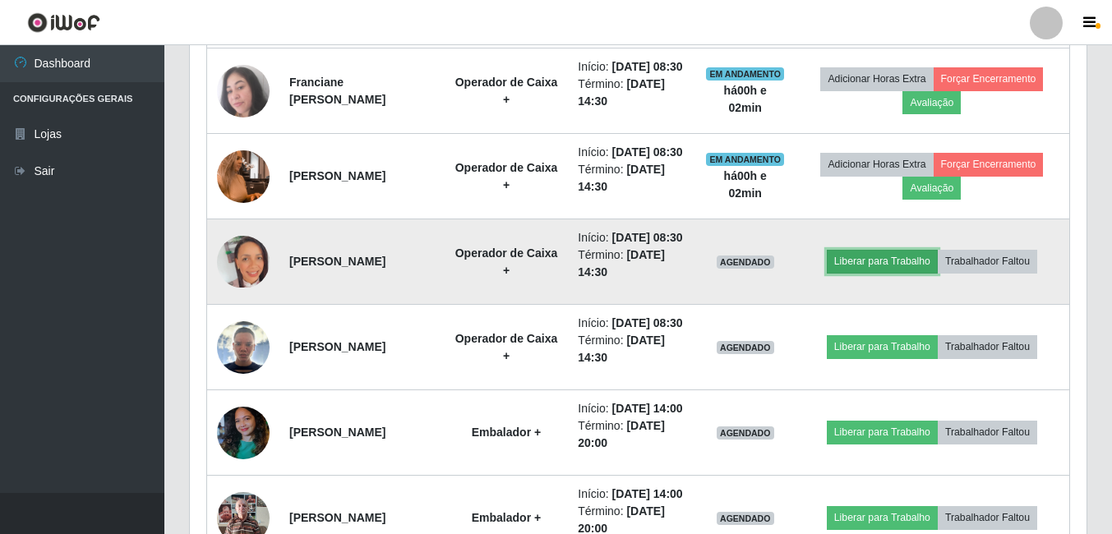
click at [909, 273] on button "Liberar para Trabalho" at bounding box center [882, 261] width 111 height 23
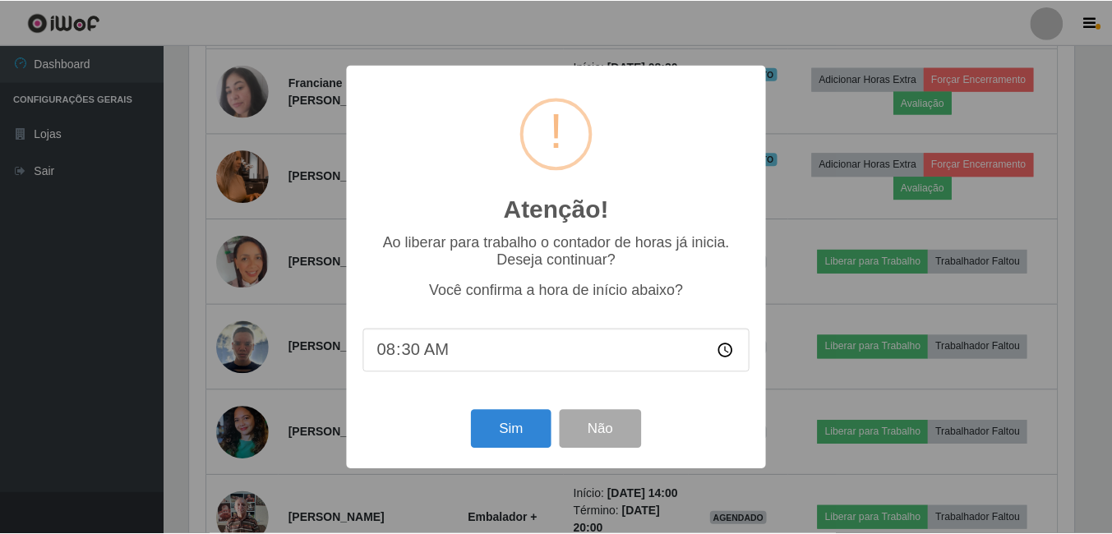
scroll to position [341, 888]
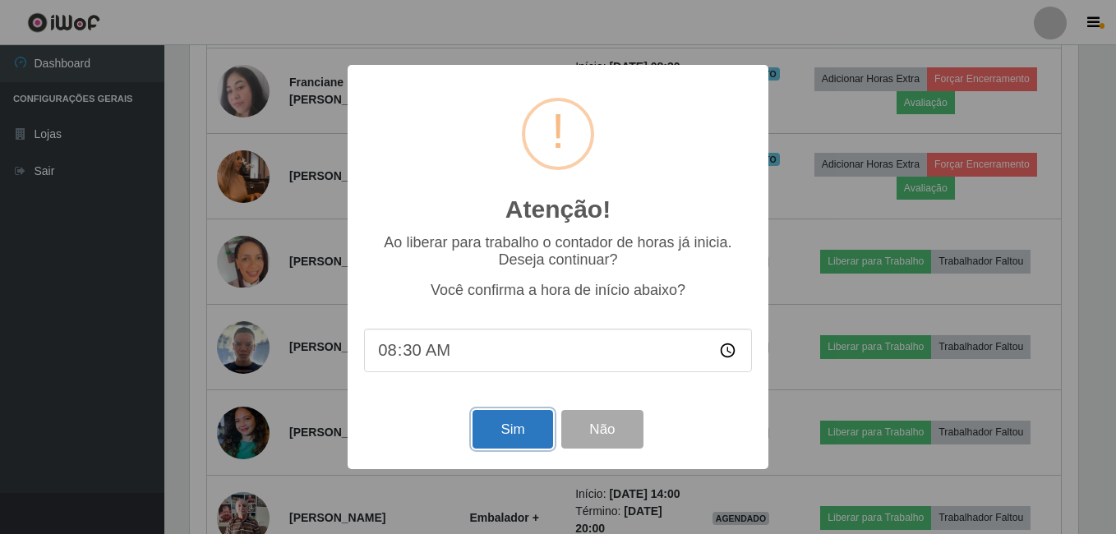
click at [506, 436] on button "Sim" at bounding box center [512, 429] width 80 height 39
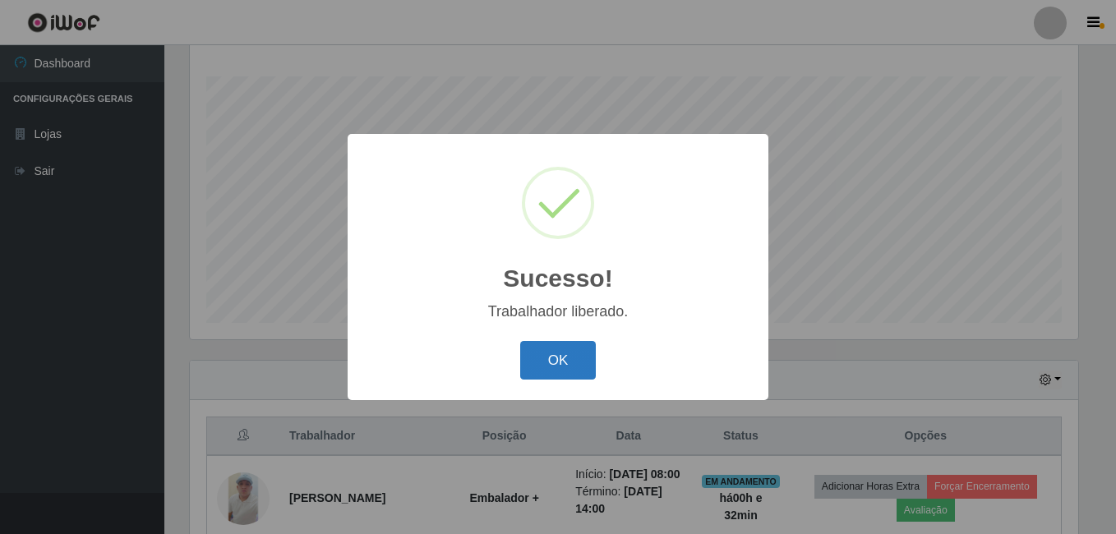
click at [564, 367] on button "OK" at bounding box center [558, 360] width 76 height 39
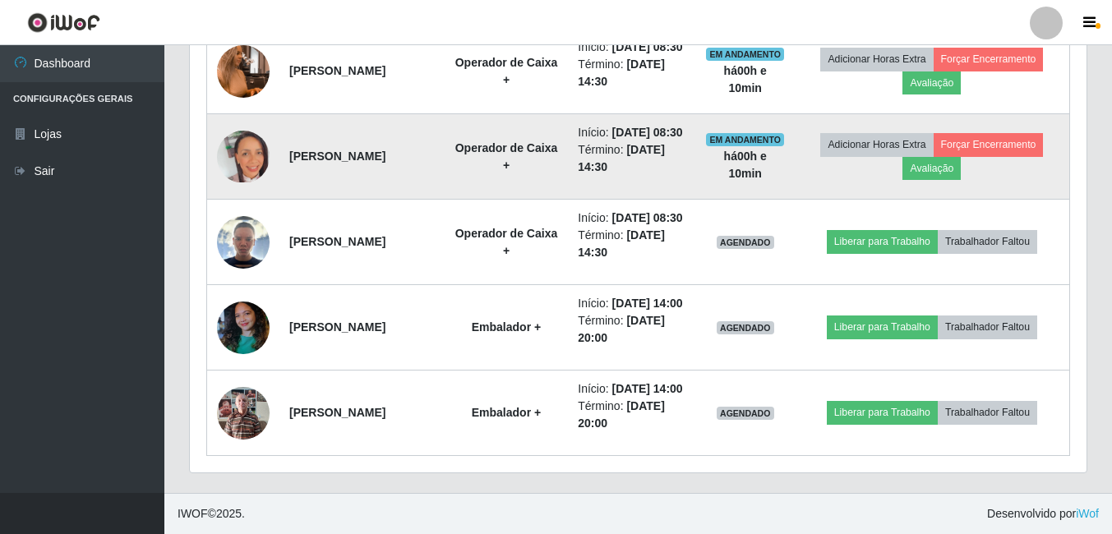
scroll to position [922, 0]
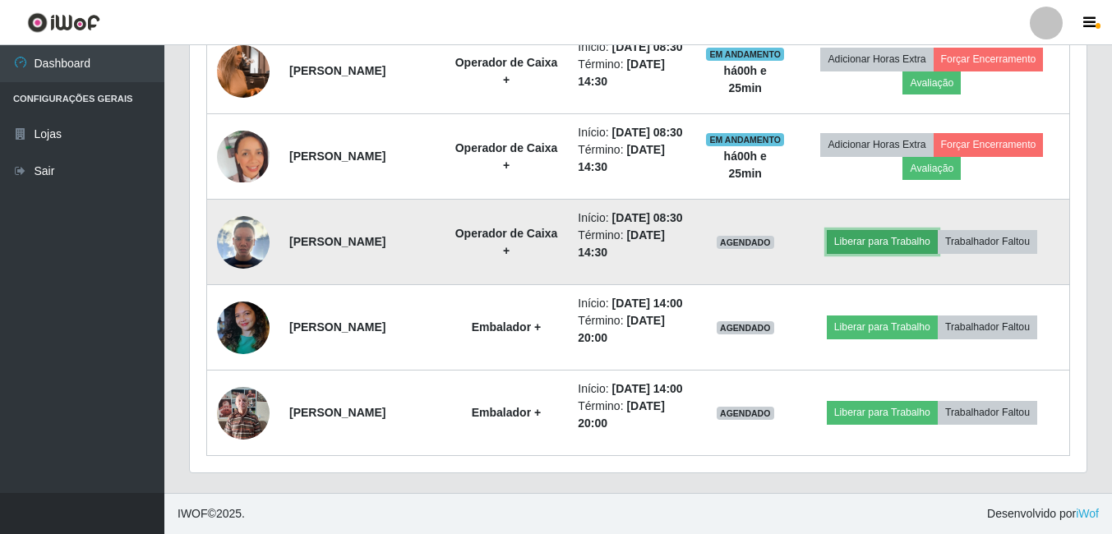
click at [887, 250] on button "Liberar para Trabalho" at bounding box center [882, 241] width 111 height 23
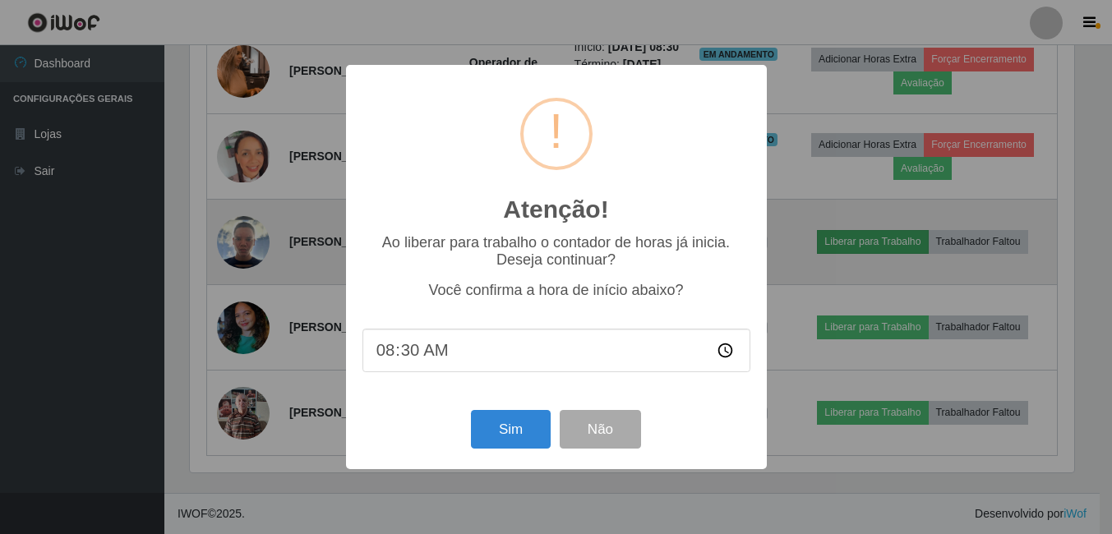
scroll to position [341, 888]
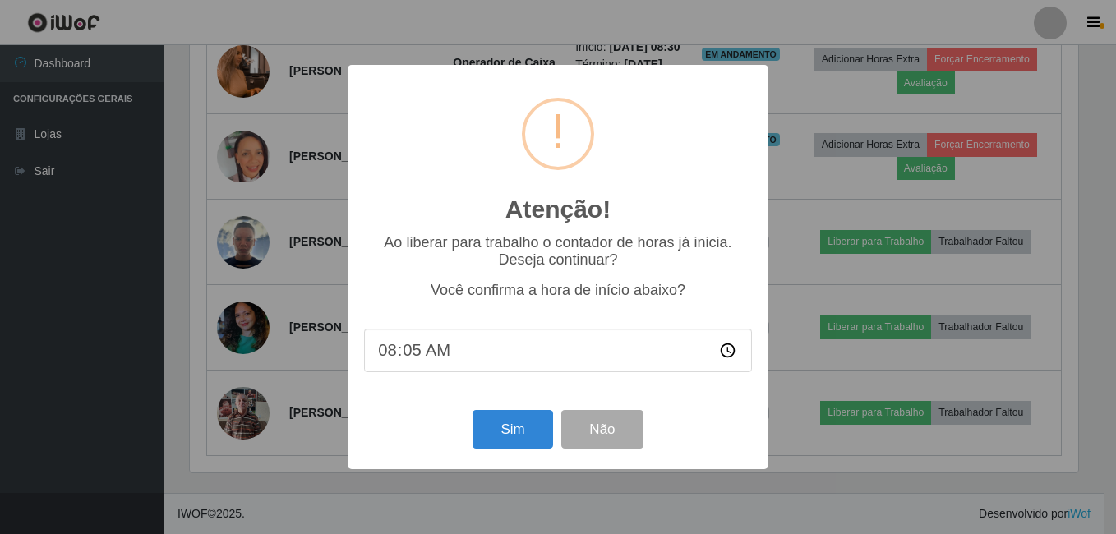
type input "08:50"
click at [503, 425] on button "Sim" at bounding box center [512, 429] width 80 height 39
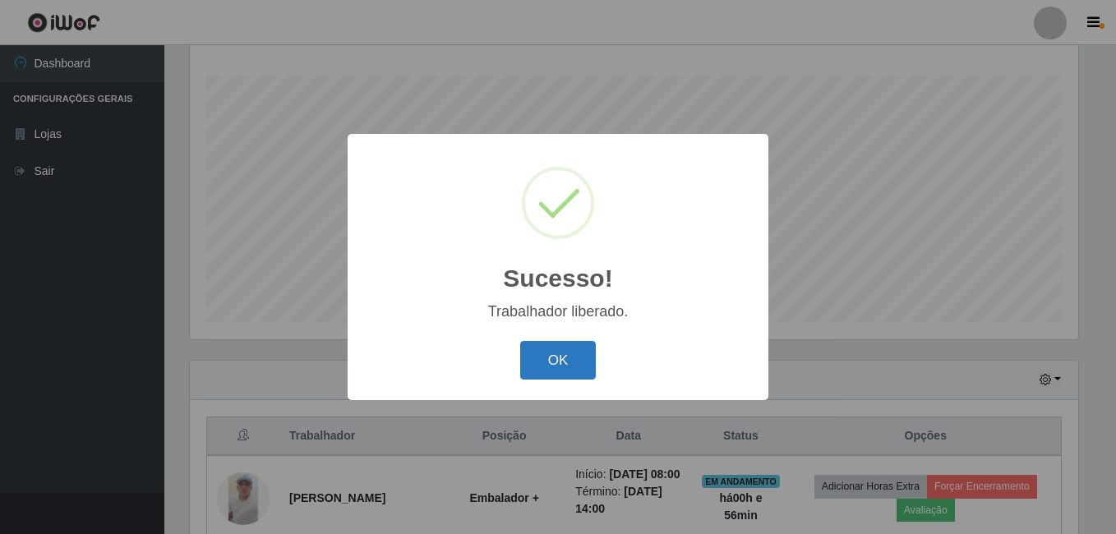
click at [543, 355] on button "OK" at bounding box center [558, 360] width 76 height 39
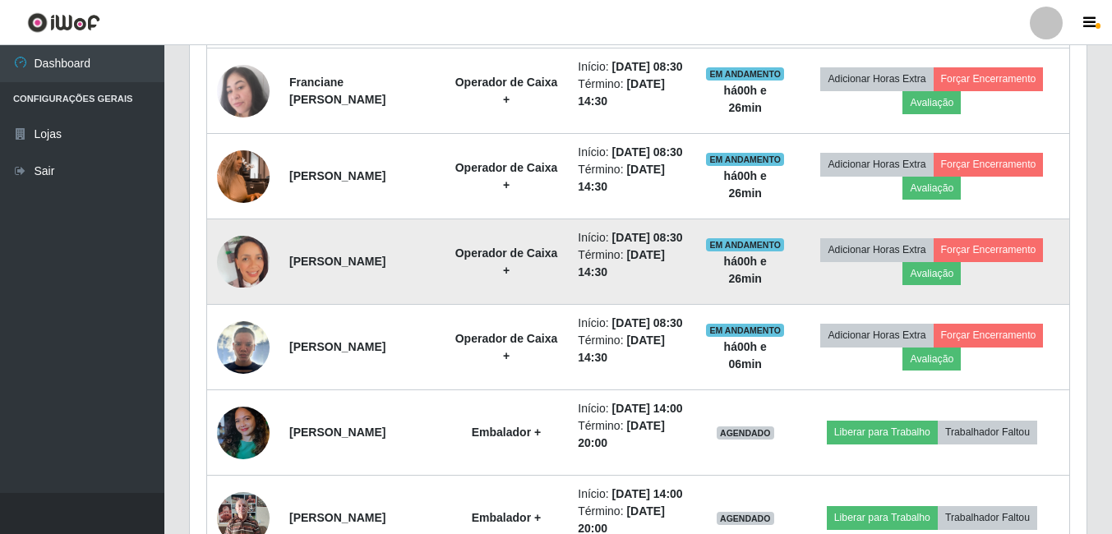
scroll to position [840, 0]
